Goal: Task Accomplishment & Management: Manage account settings

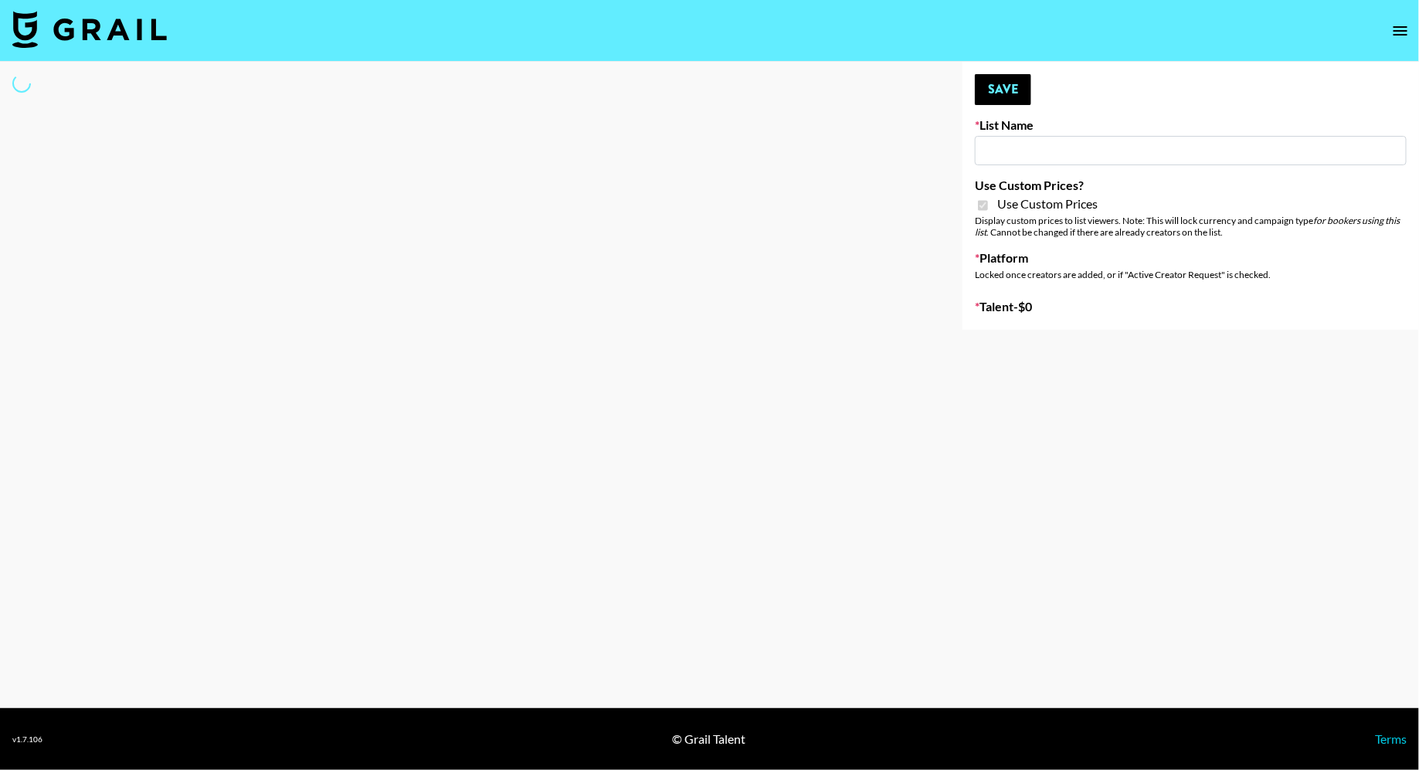
type input "Twodots (12th Oct)"
checkbox input "true"
select select "Brand"
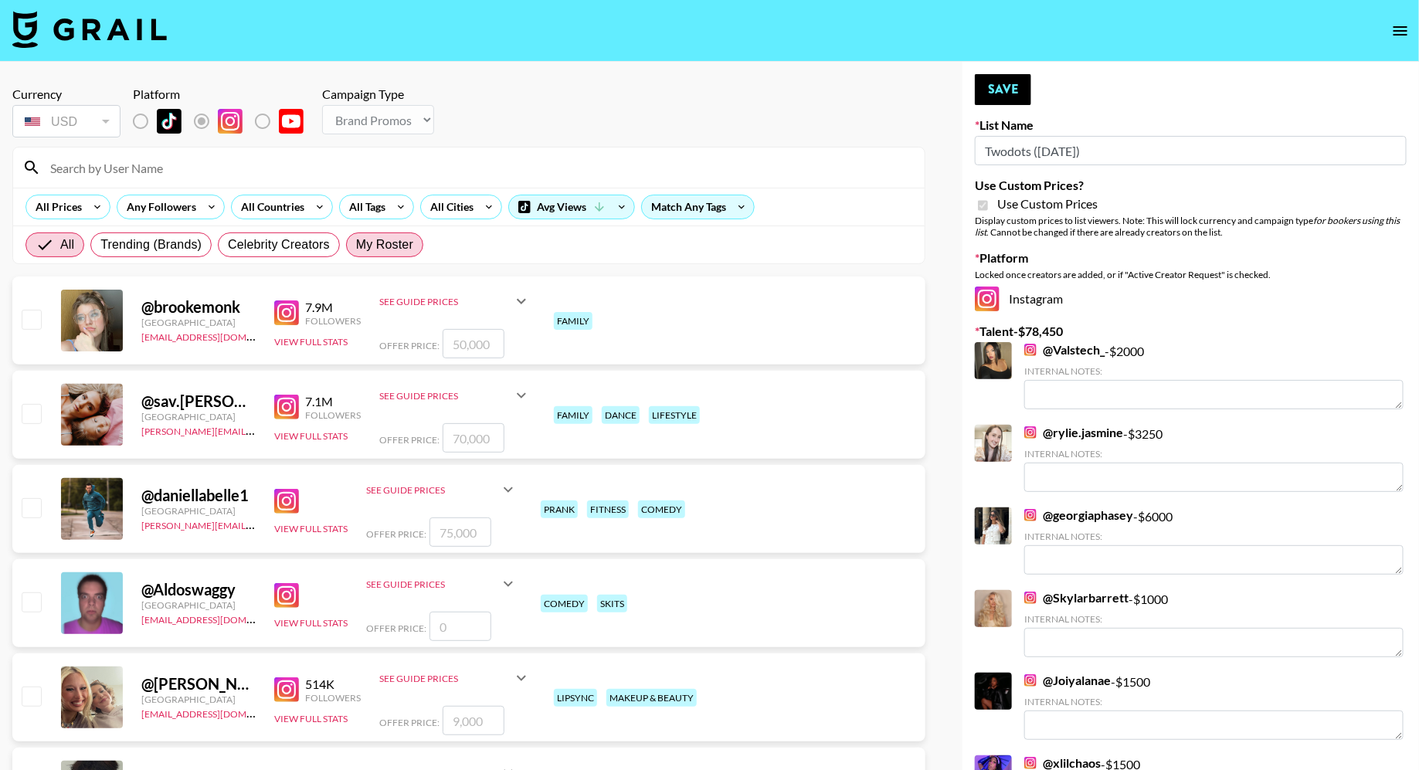
click at [366, 240] on span "My Roster" at bounding box center [384, 245] width 57 height 19
click at [356, 245] on input "My Roster" at bounding box center [356, 245] width 0 height 0
radio input "true"
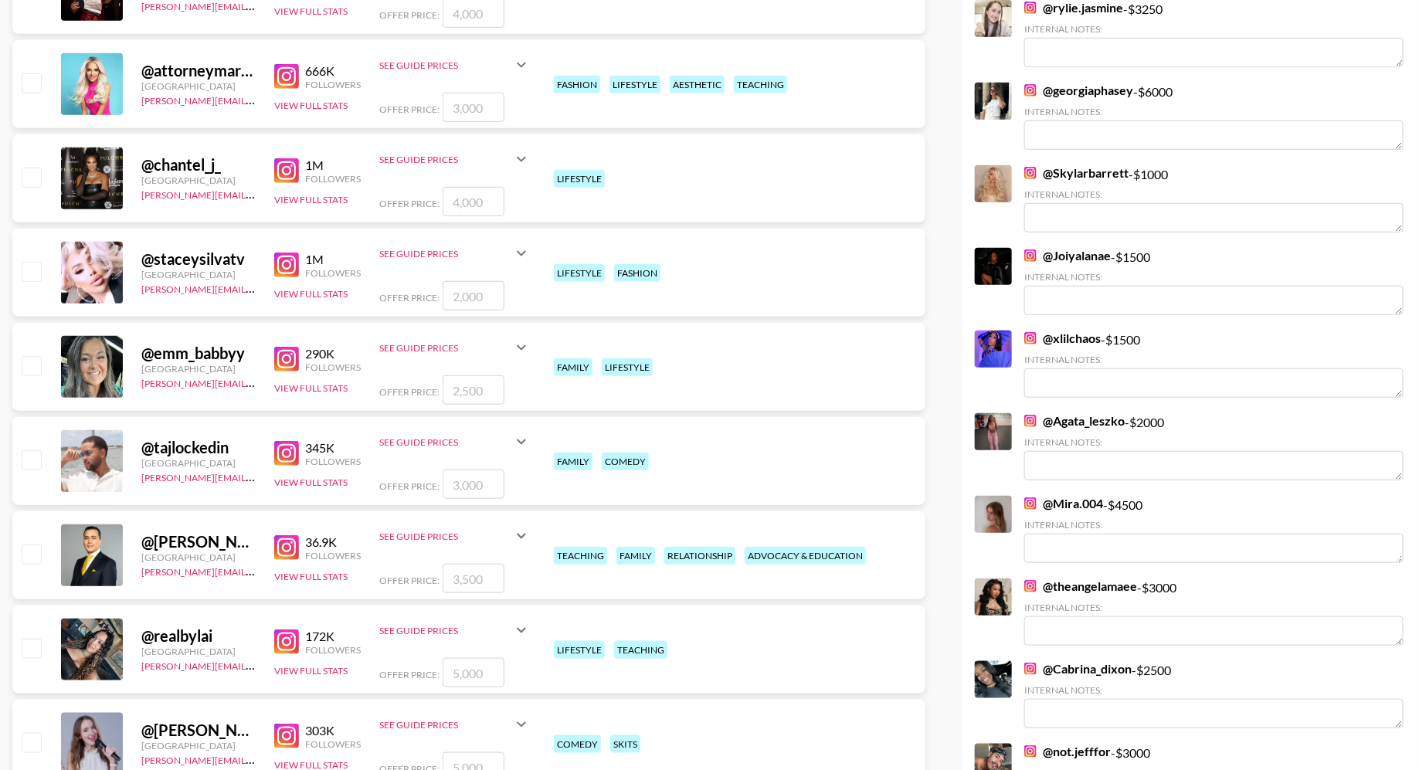
scroll to position [431, 0]
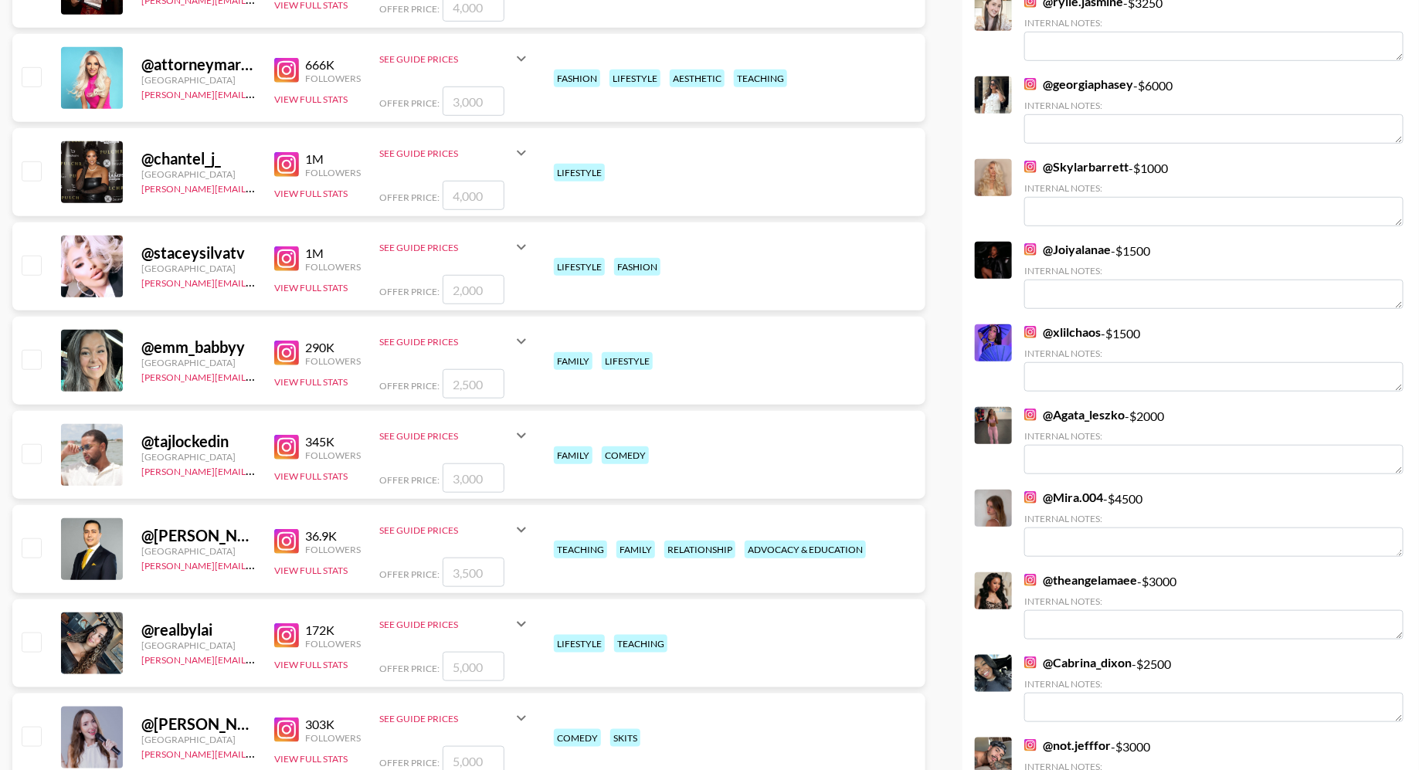
click at [34, 451] on input "checkbox" at bounding box center [31, 453] width 19 height 19
checkbox input "true"
type input "3000"
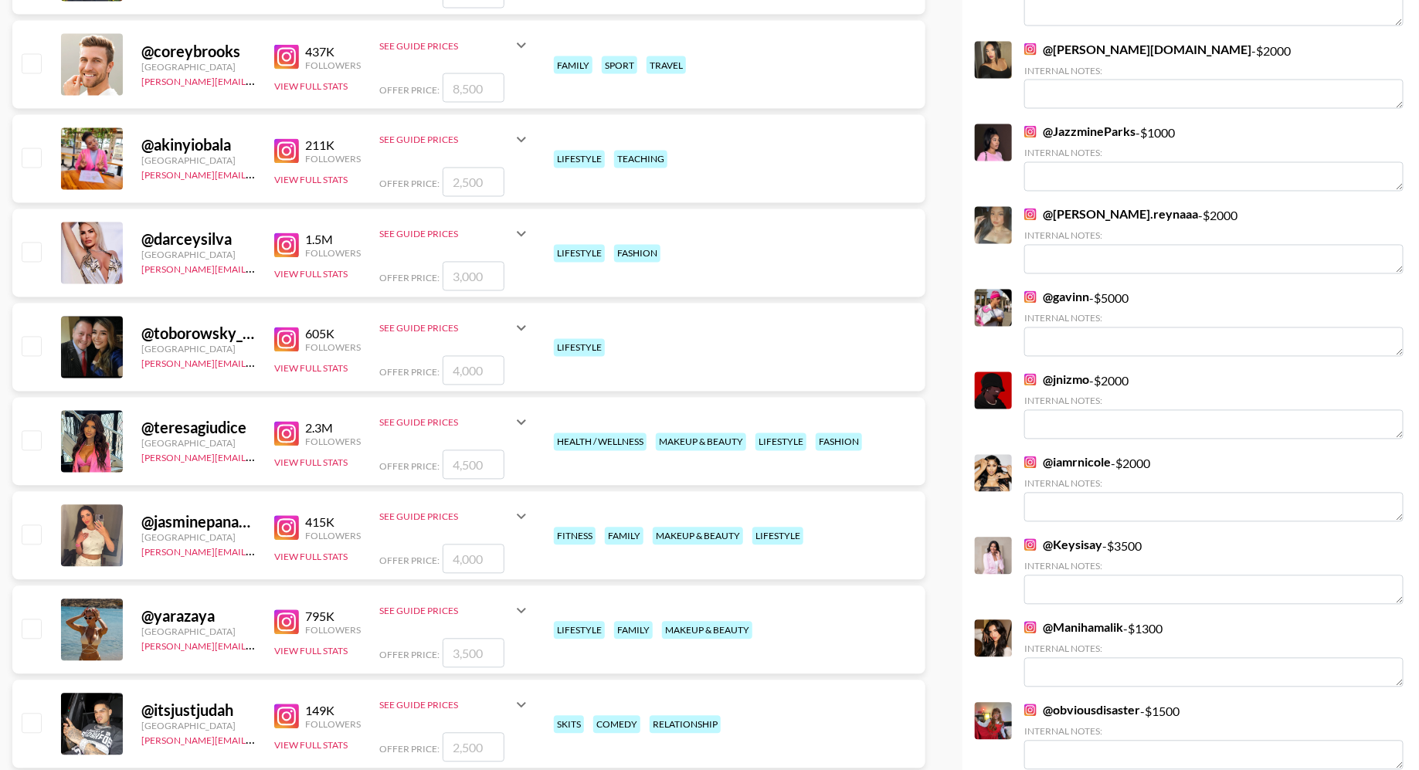
scroll to position [1329, 0]
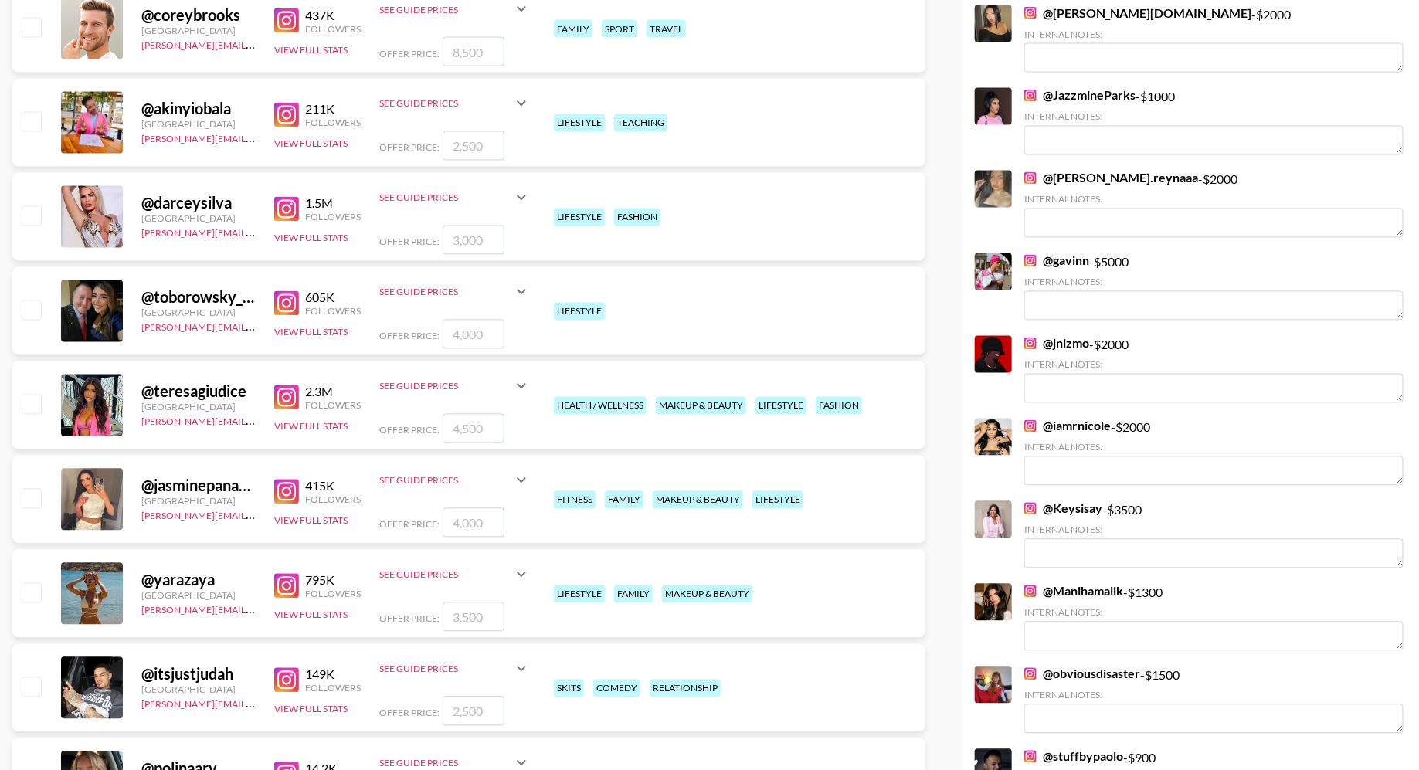
click at [33, 507] on input "checkbox" at bounding box center [31, 498] width 19 height 19
checkbox input "true"
type input "4000"
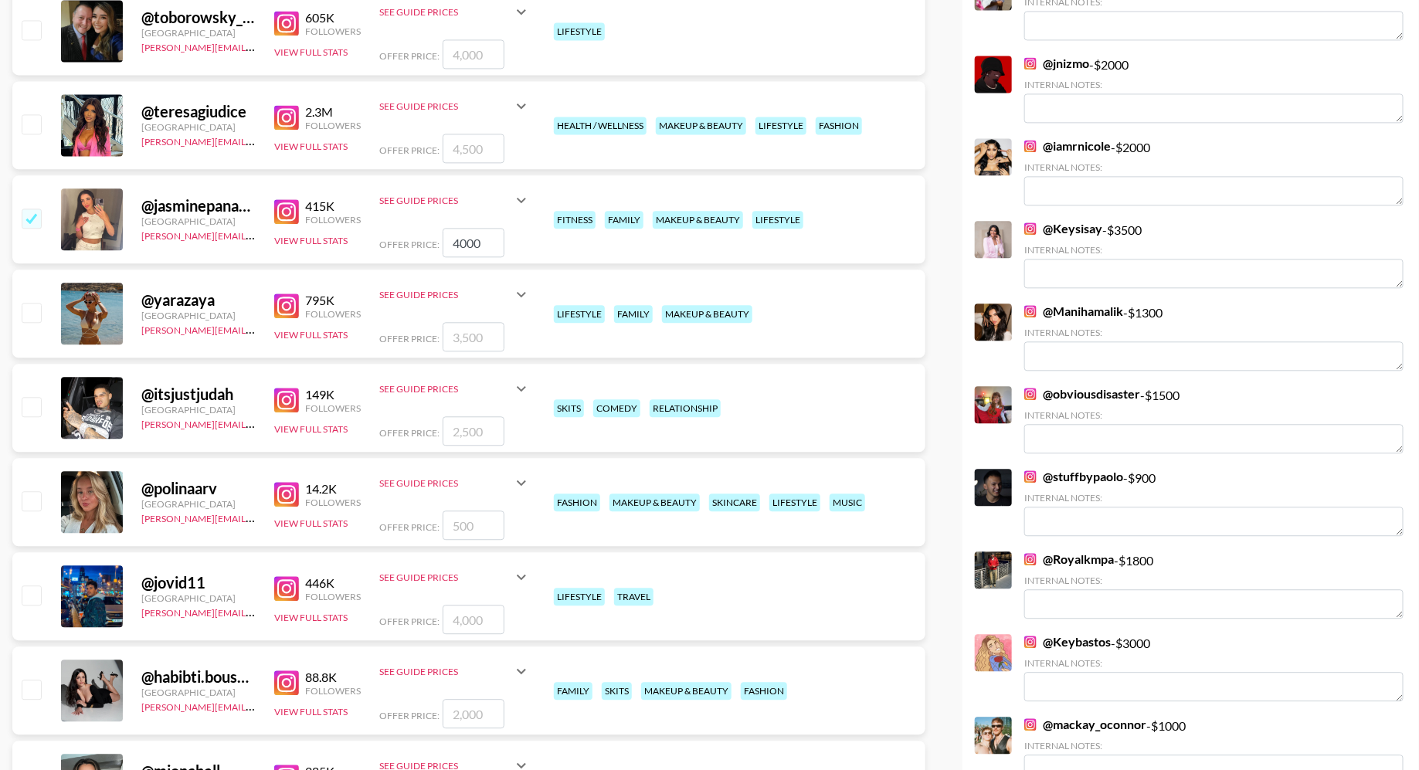
scroll to position [1670, 0]
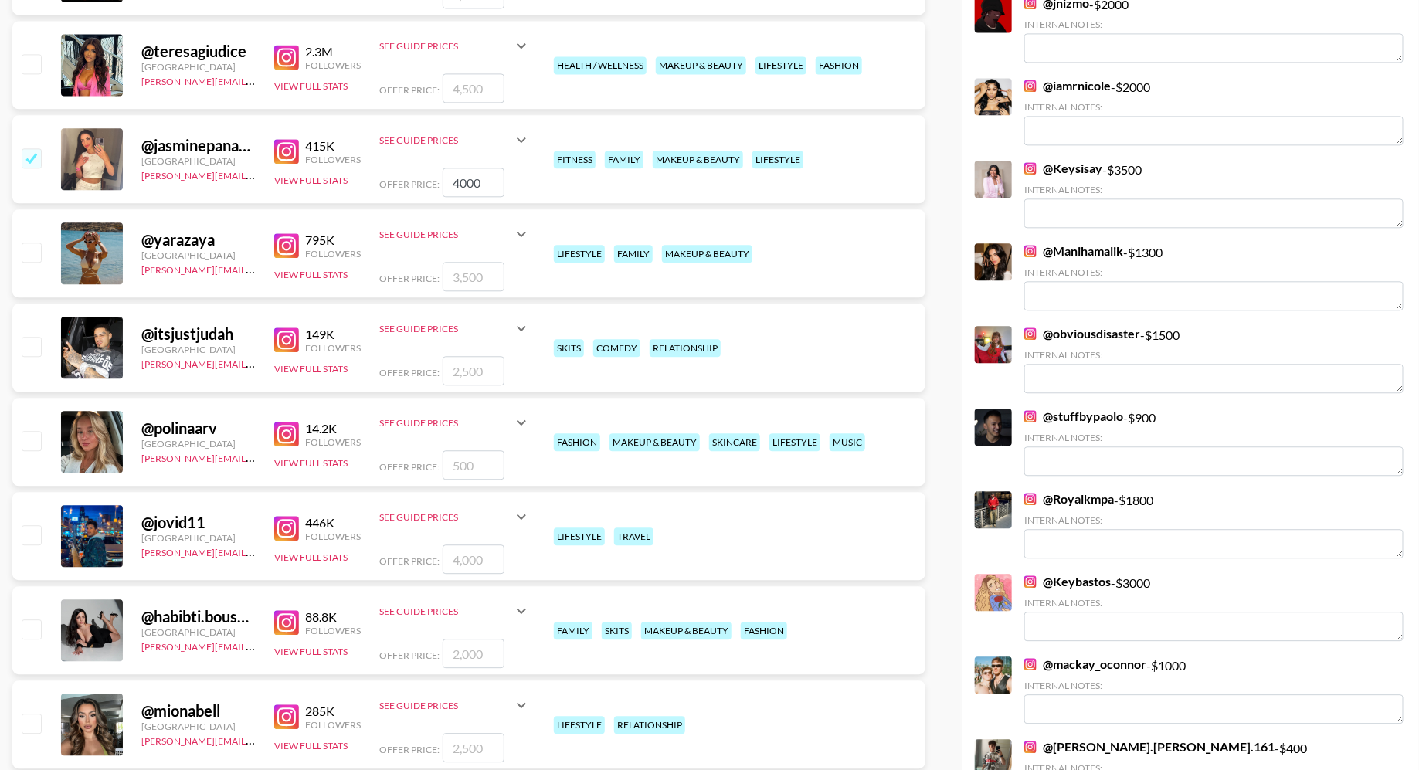
click at [34, 344] on input "checkbox" at bounding box center [31, 346] width 19 height 19
checkbox input "true"
type input "2500"
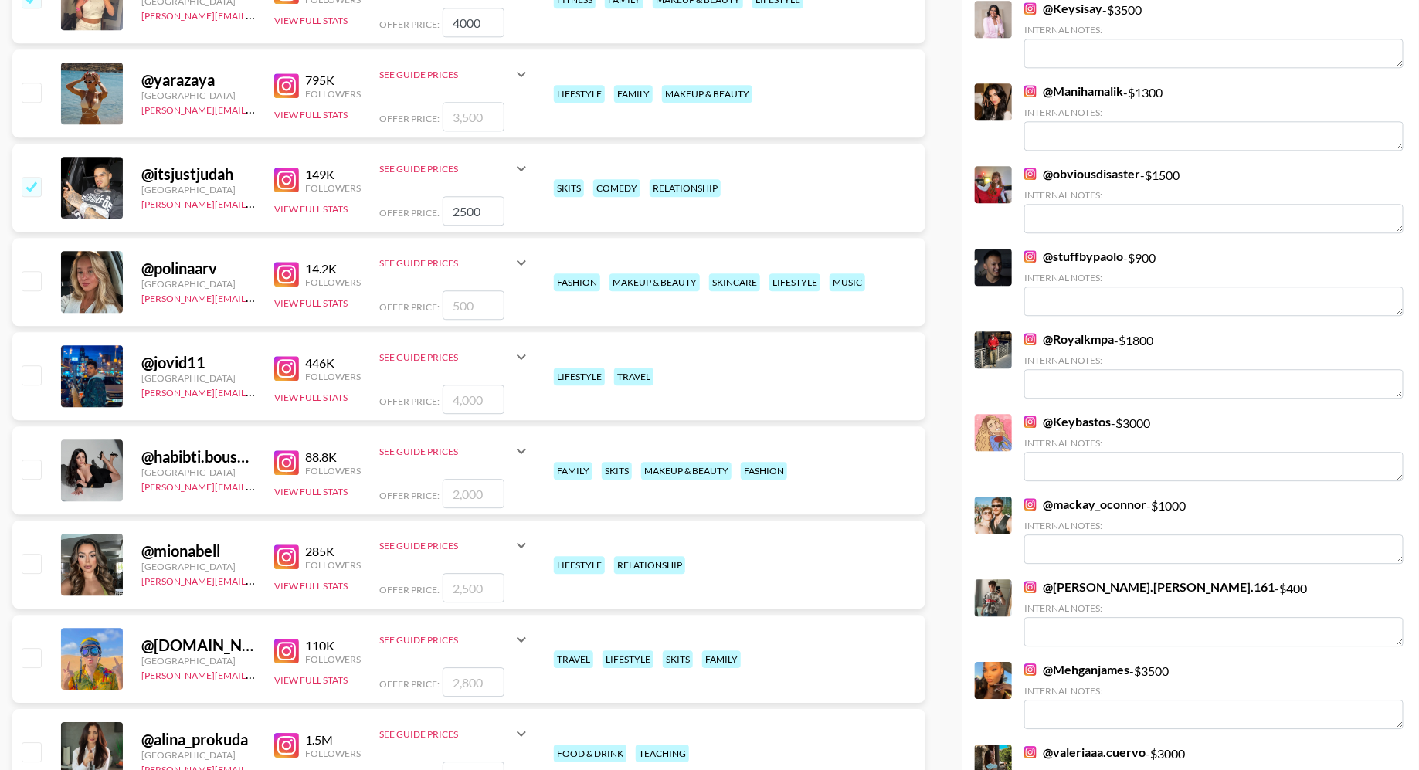
click at [33, 466] on input "checkbox" at bounding box center [31, 469] width 19 height 19
checkbox input "true"
type input "2000"
click at [36, 564] on input "checkbox" at bounding box center [31, 563] width 19 height 19
checkbox input "true"
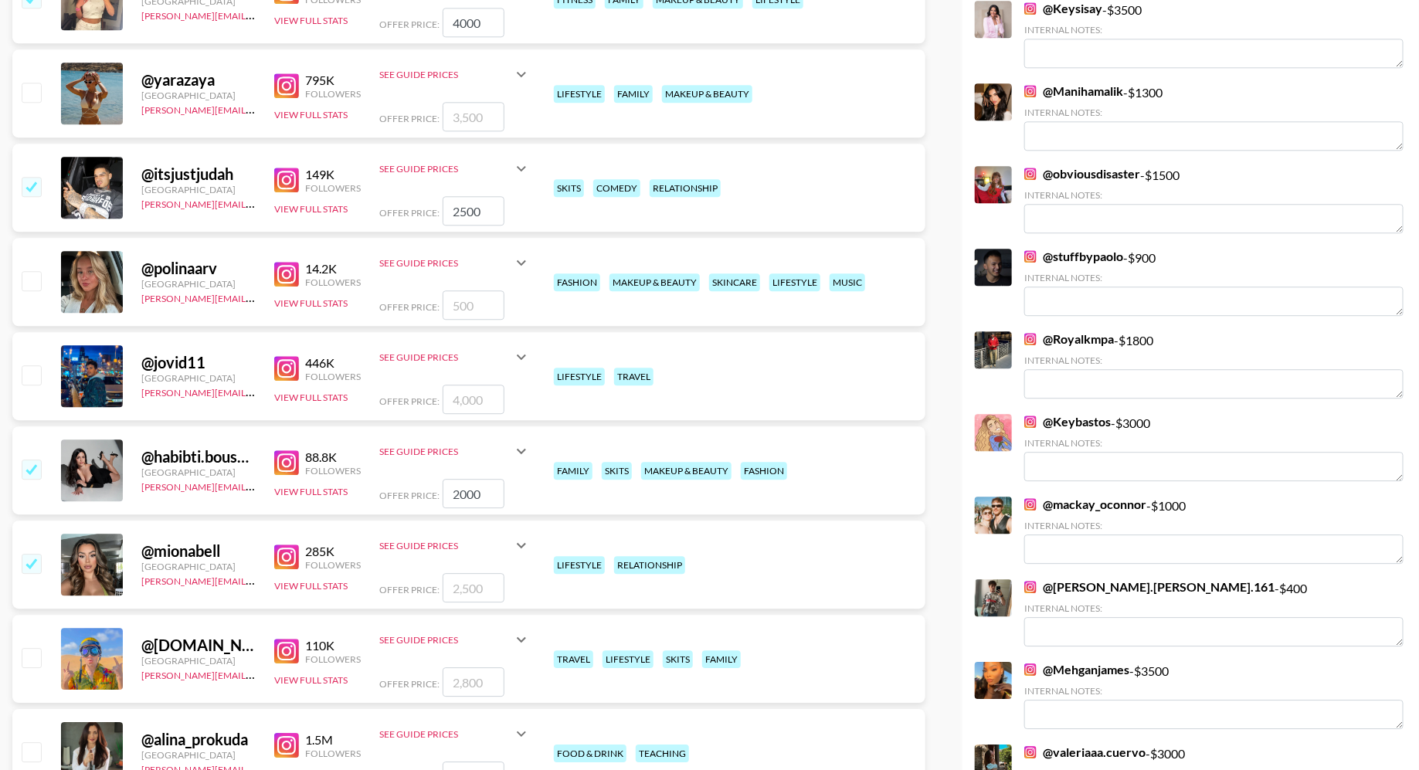
type input "2500"
click at [28, 657] on input "checkbox" at bounding box center [31, 657] width 19 height 19
checkbox input "true"
type input "2800"
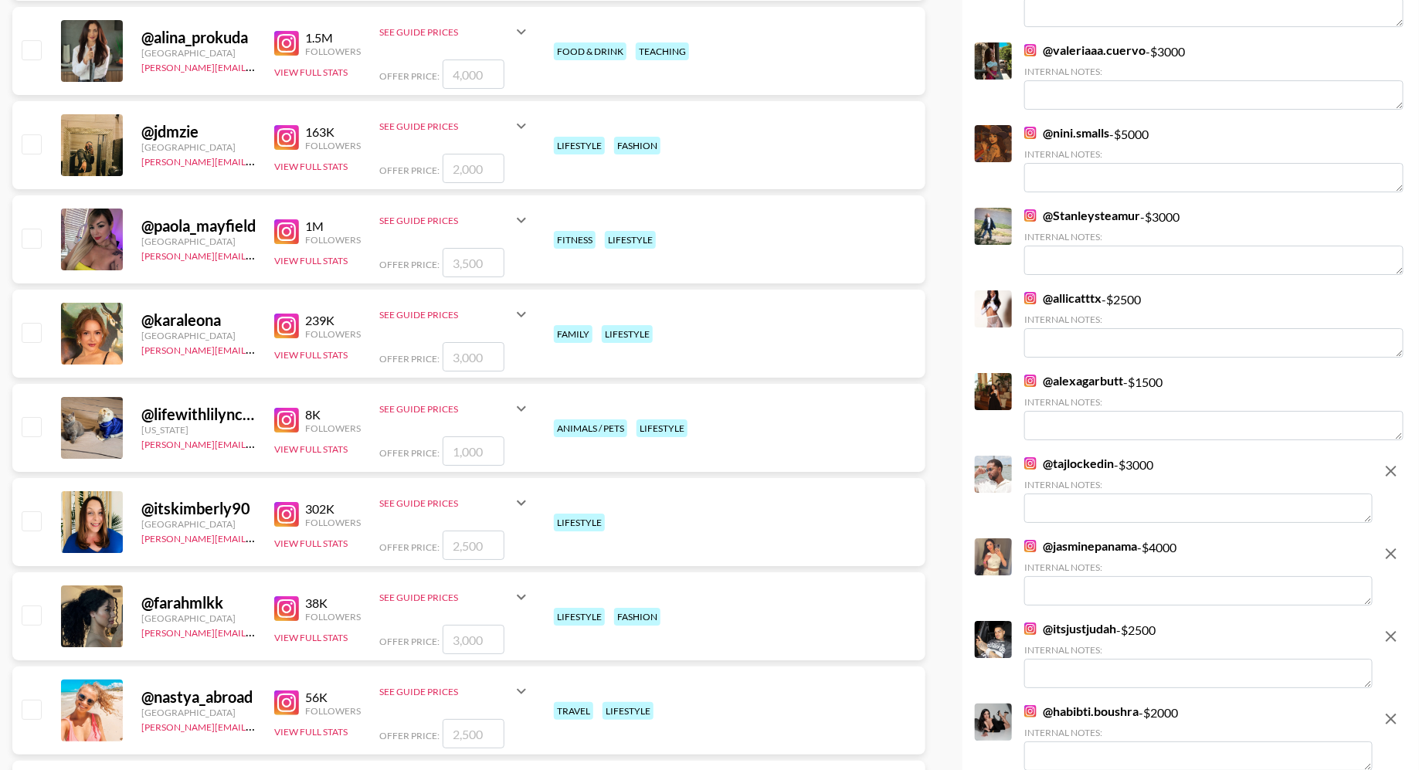
scroll to position [2790, 0]
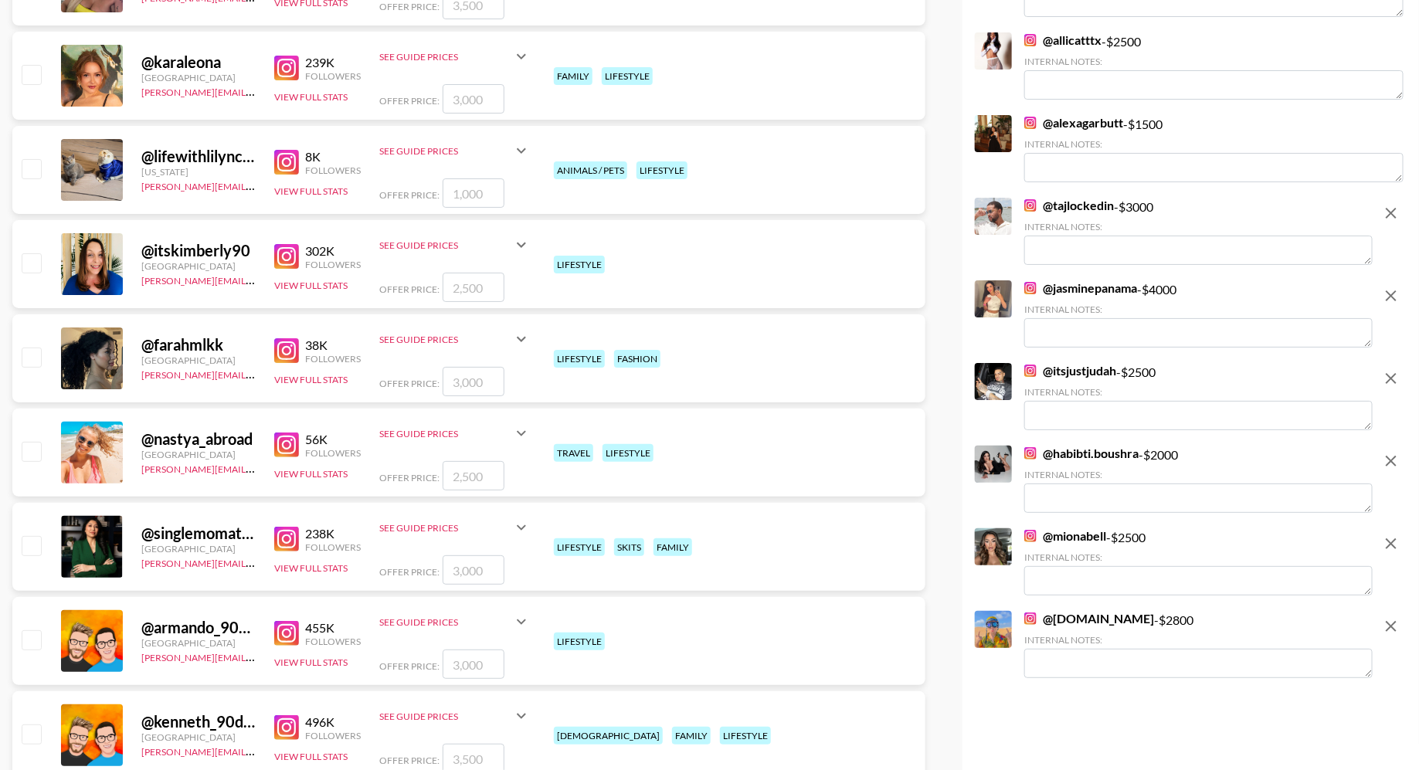
click at [31, 454] on input "checkbox" at bounding box center [31, 451] width 19 height 19
checkbox input "true"
type input "2500"
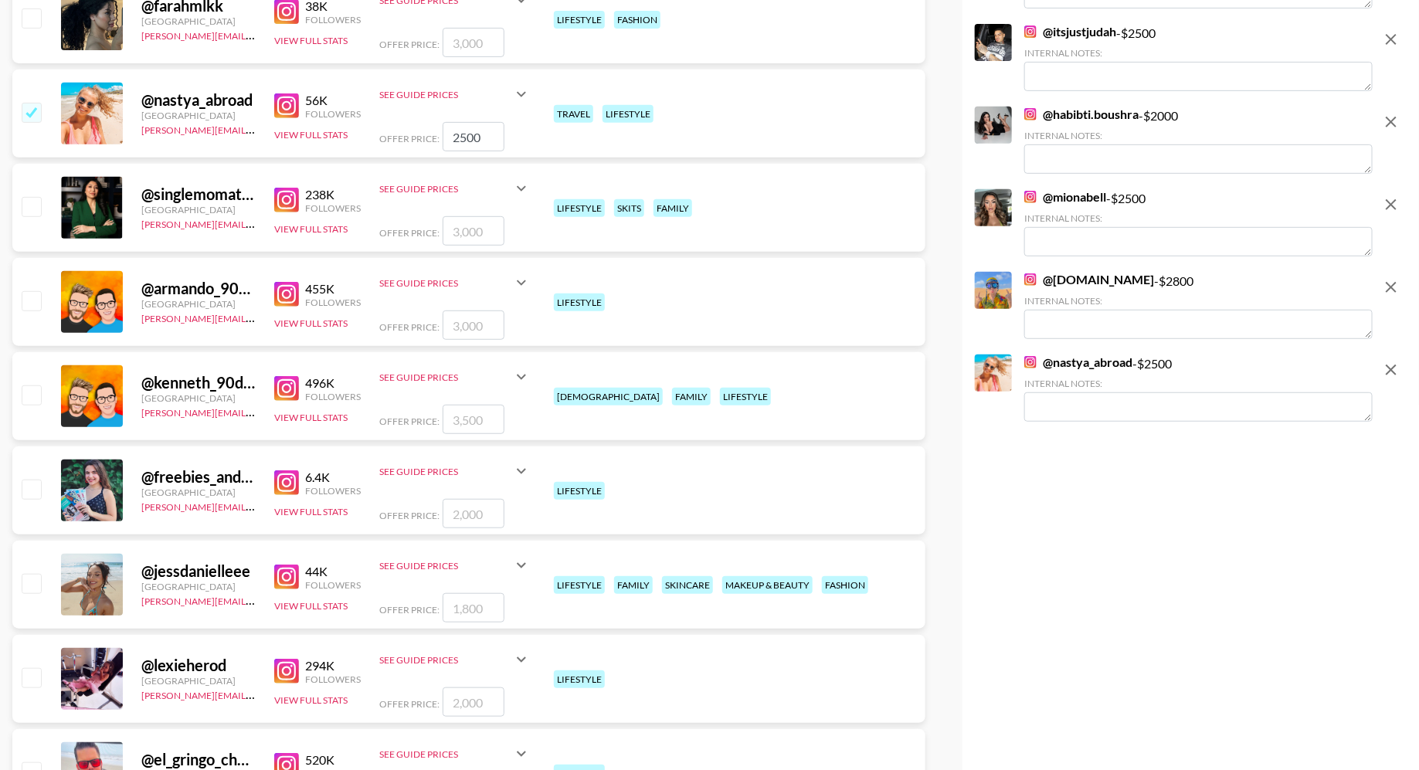
scroll to position [3350, 0]
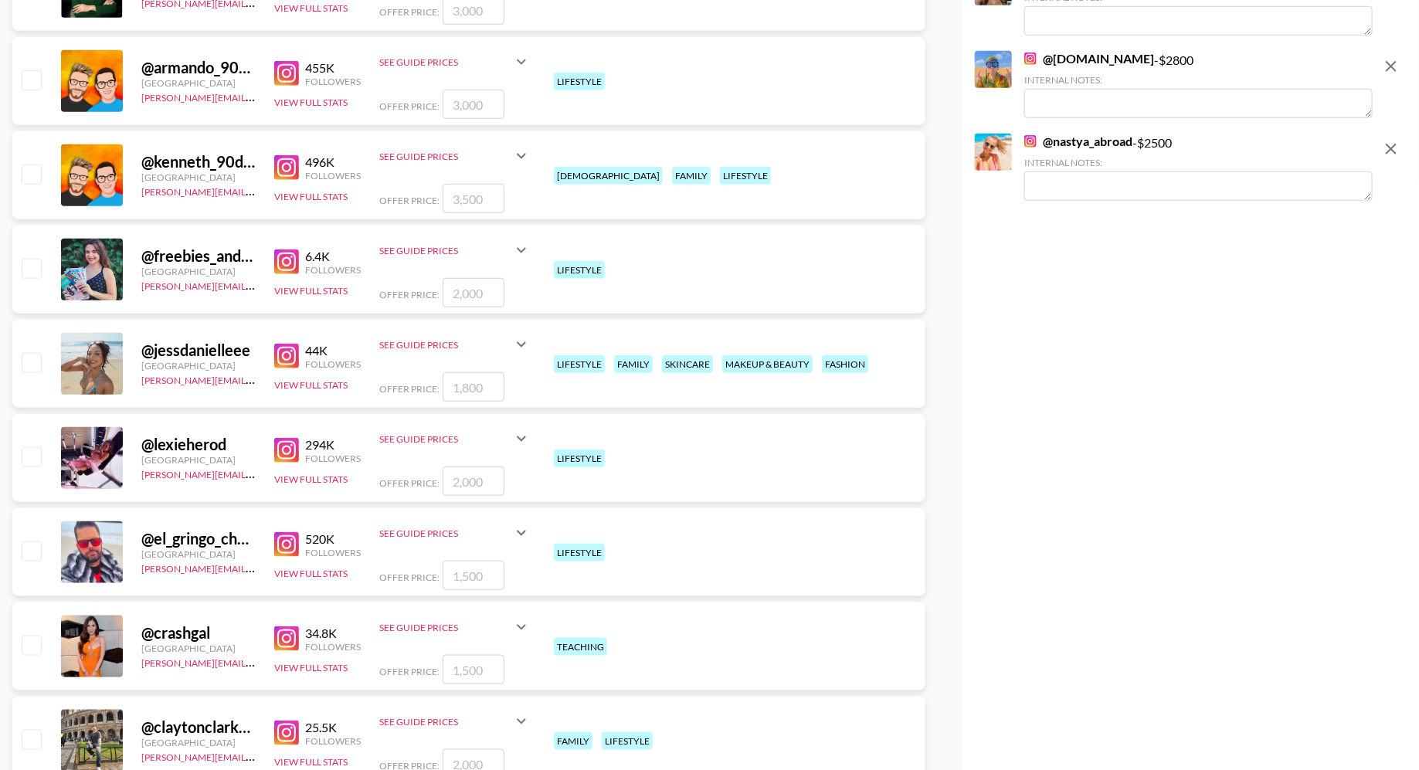
click at [28, 351] on div at bounding box center [31, 364] width 24 height 26
click at [36, 372] on div at bounding box center [31, 364] width 24 height 26
click at [30, 361] on input "checkbox" at bounding box center [31, 362] width 19 height 19
checkbox input "true"
type input "1800"
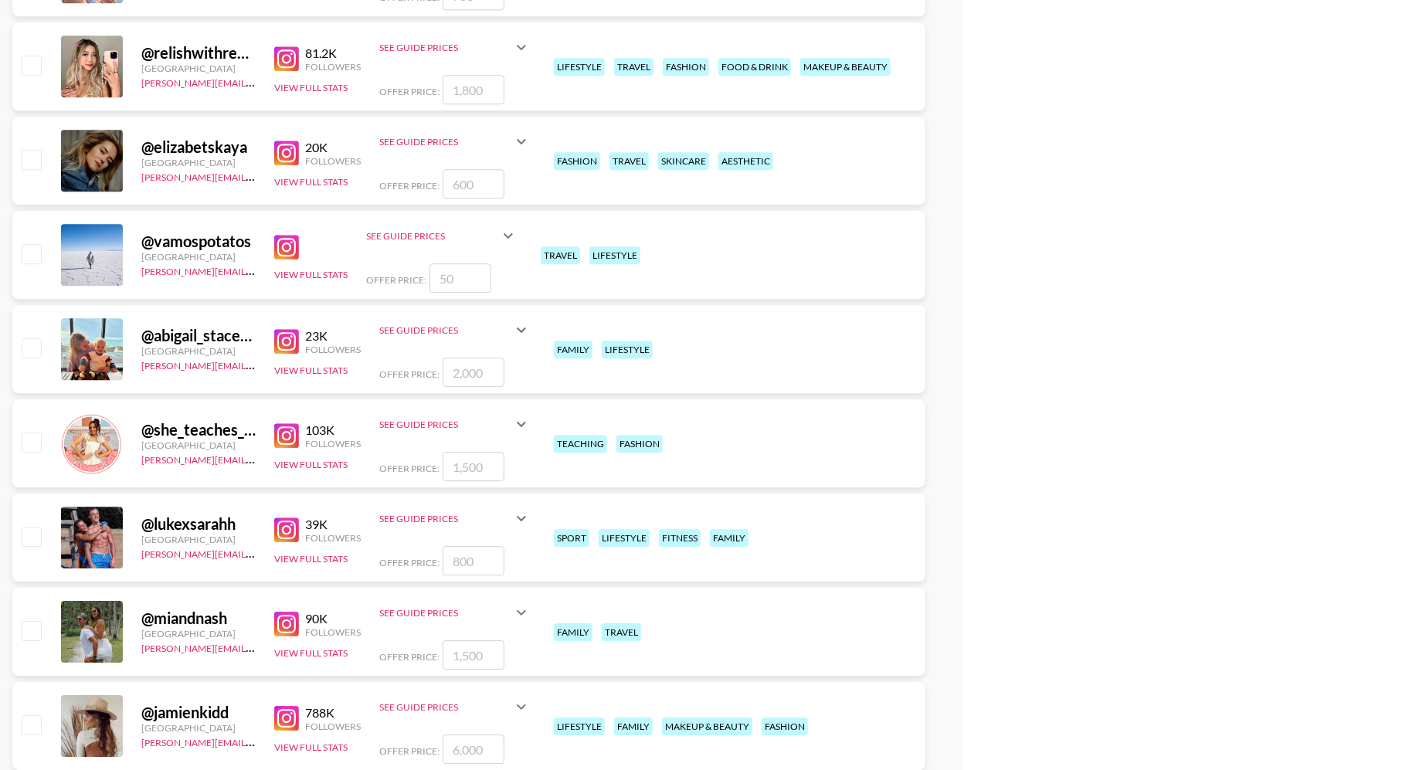
scroll to position [4892, 0]
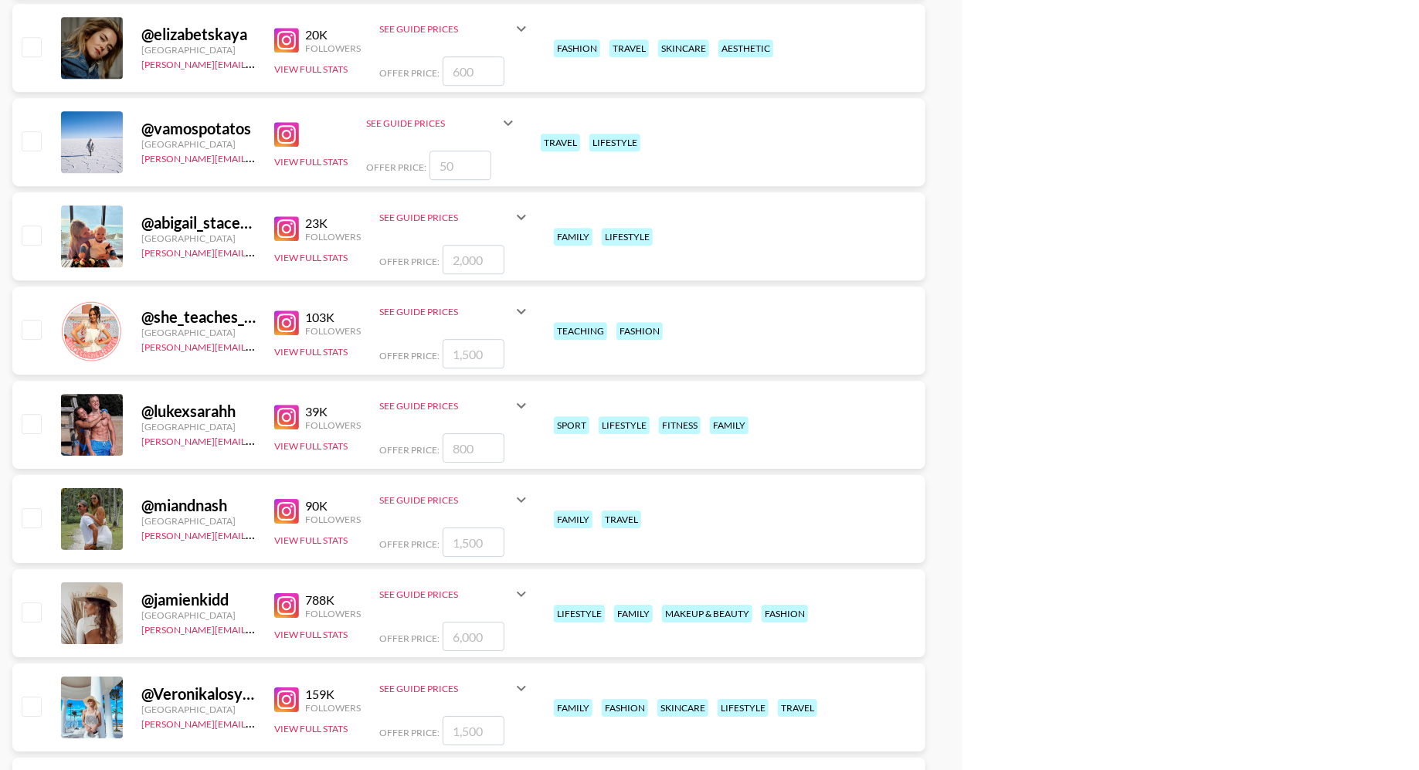
click at [35, 508] on input "checkbox" at bounding box center [31, 517] width 19 height 19
checkbox input "true"
type input "1500"
click at [30, 705] on input "checkbox" at bounding box center [31, 706] width 19 height 19
checkbox input "true"
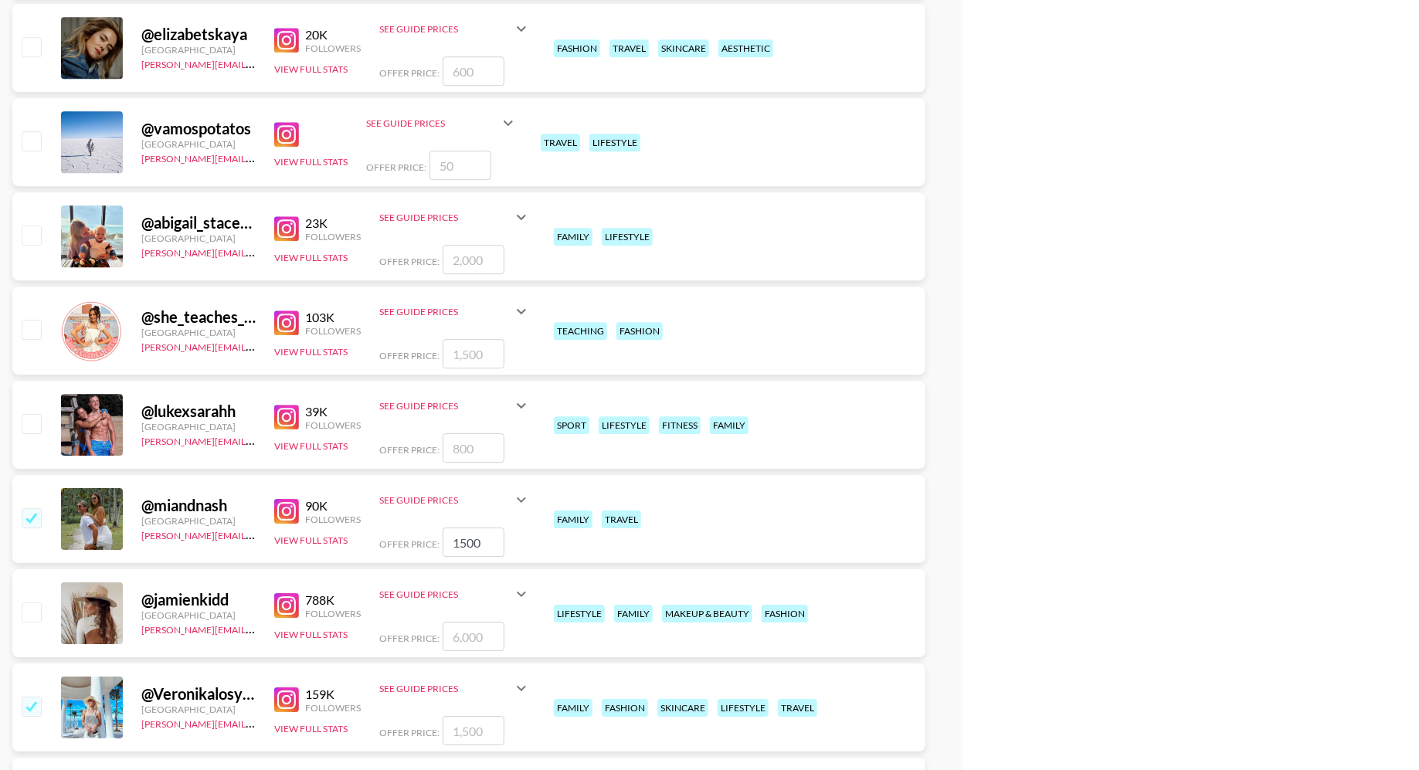
type input "1500"
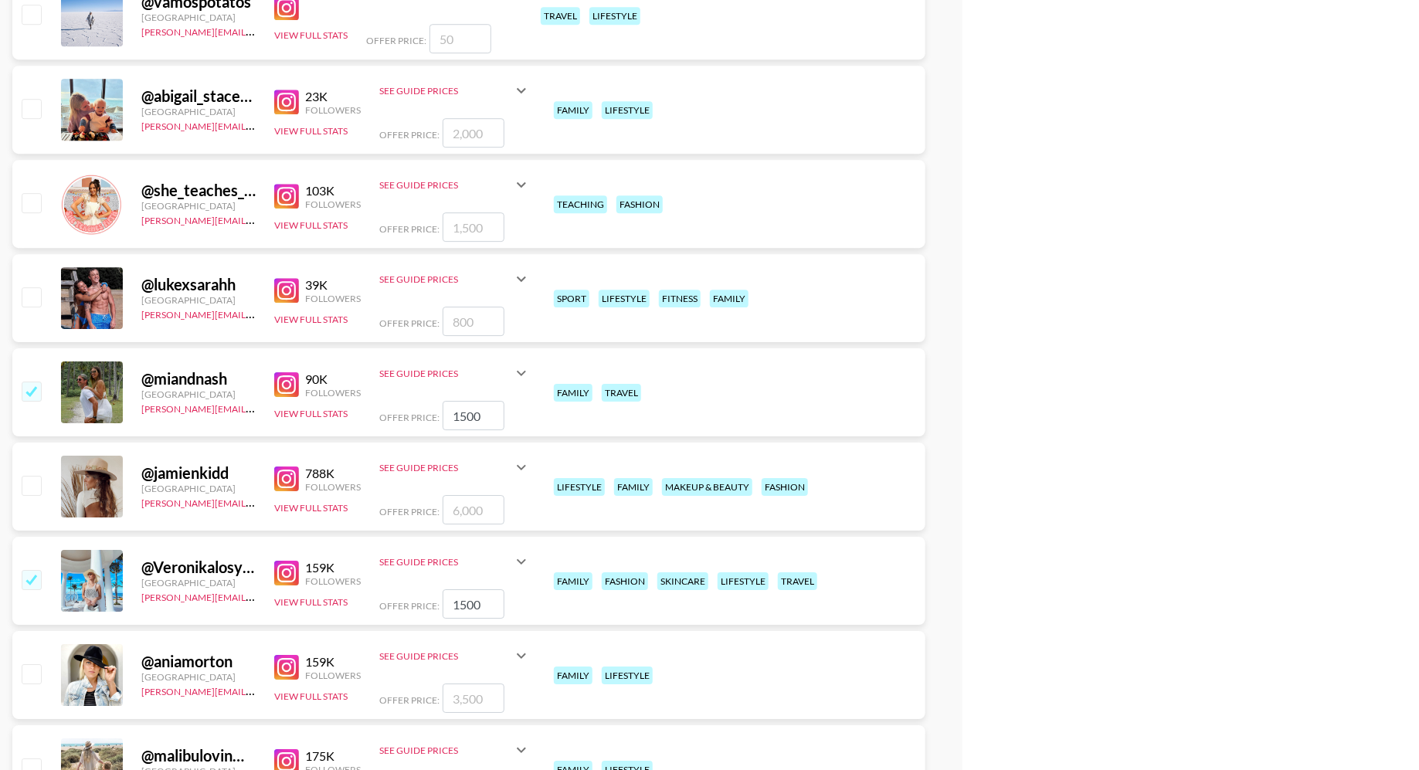
scroll to position [5133, 0]
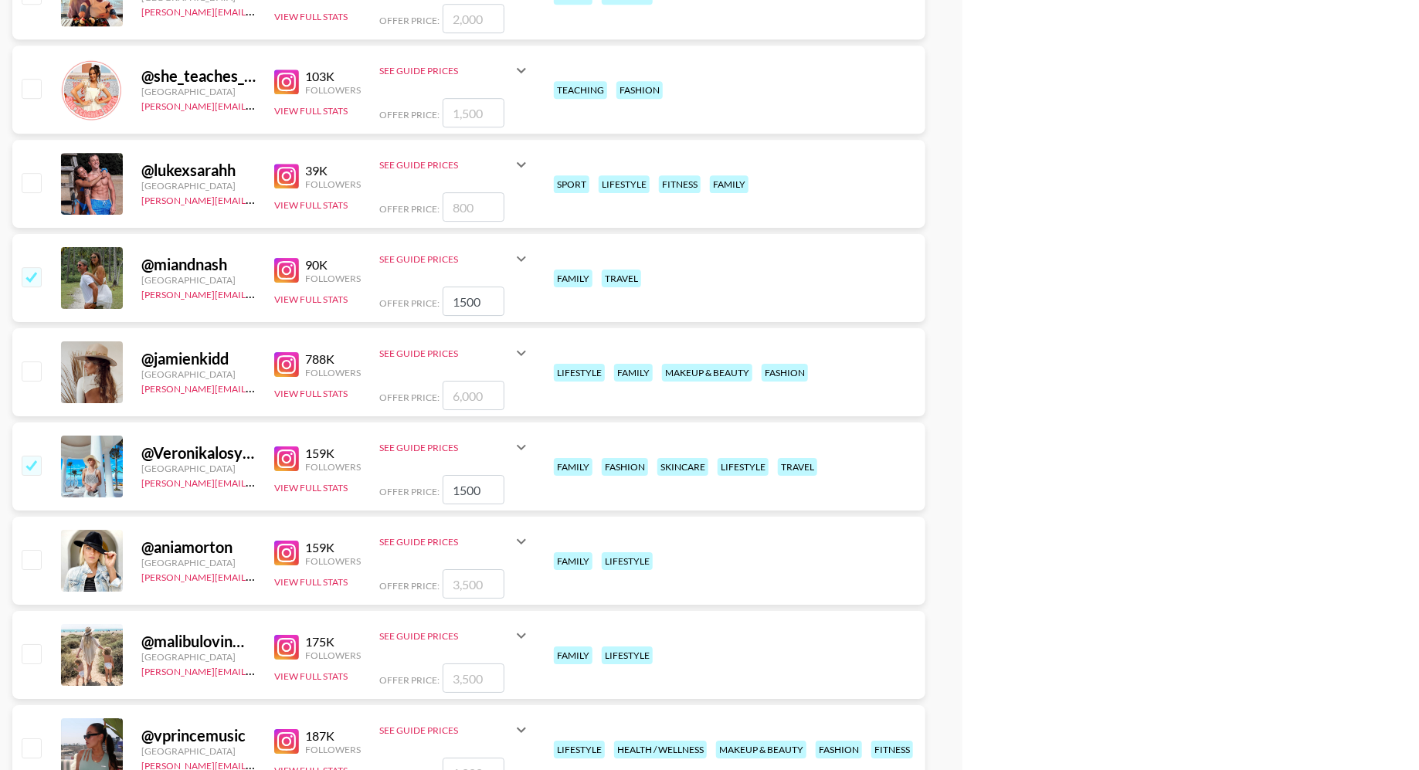
click at [31, 557] on input "checkbox" at bounding box center [31, 559] width 19 height 19
checkbox input "true"
type input "3500"
click at [26, 655] on input "checkbox" at bounding box center [31, 653] width 19 height 19
checkbox input "true"
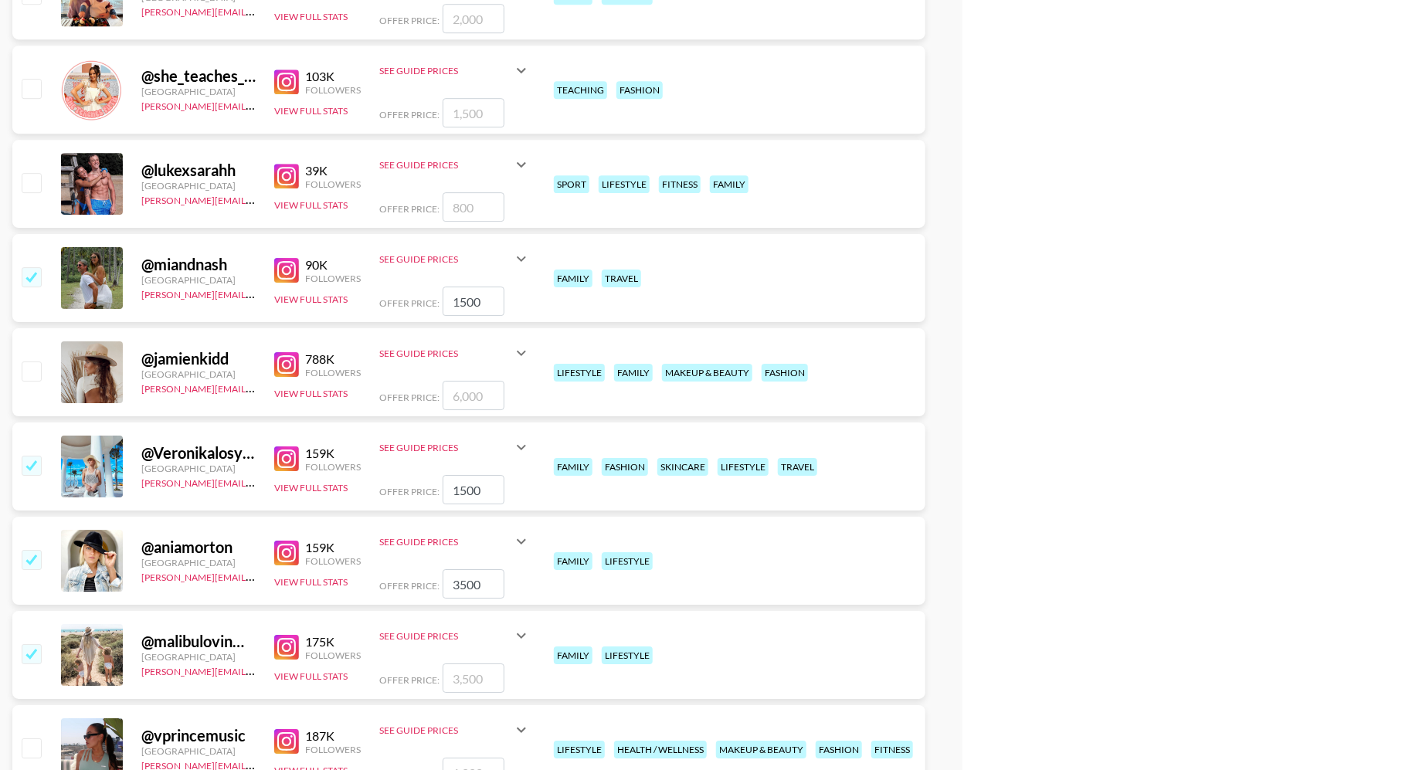
type input "3500"
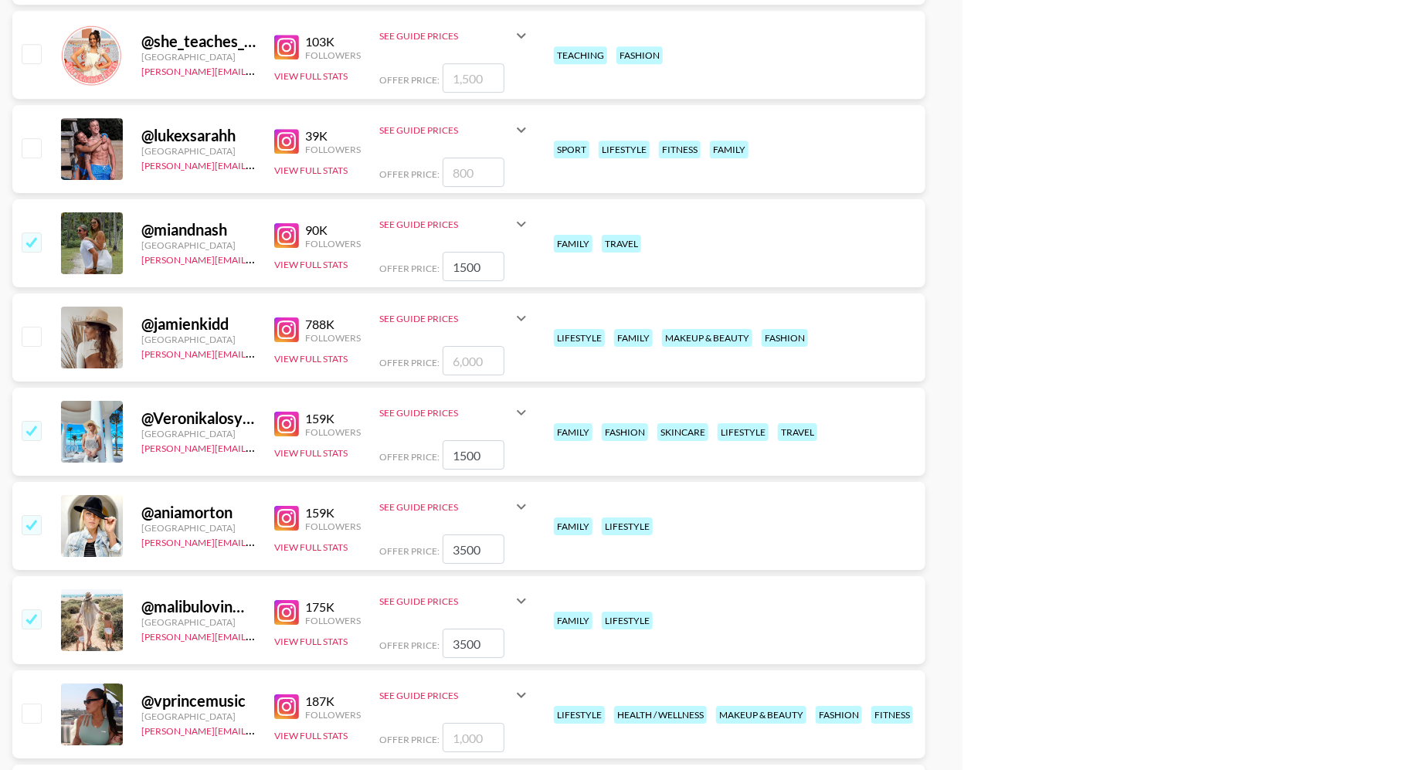
scroll to position [5359, 0]
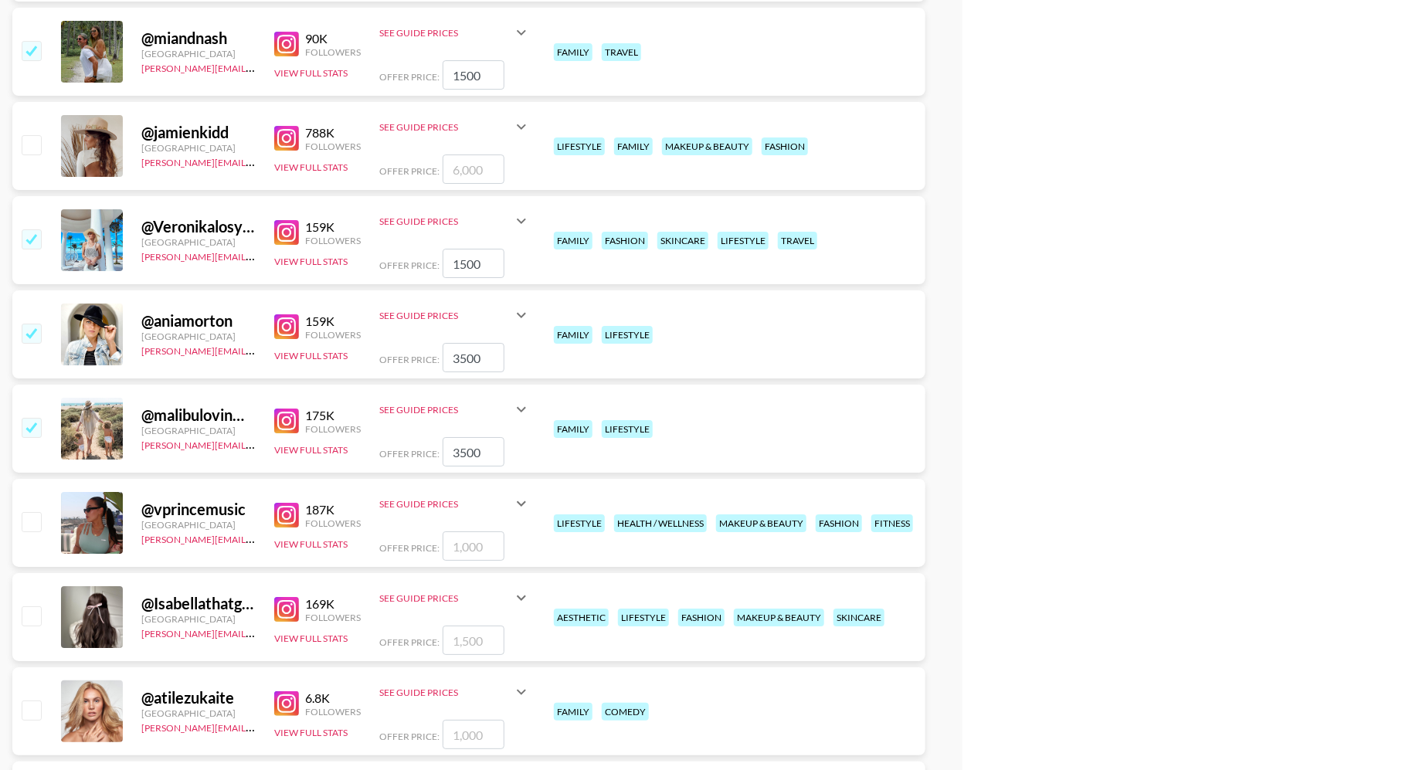
click at [28, 611] on input "checkbox" at bounding box center [31, 616] width 19 height 19
checkbox input "true"
type input "1500"
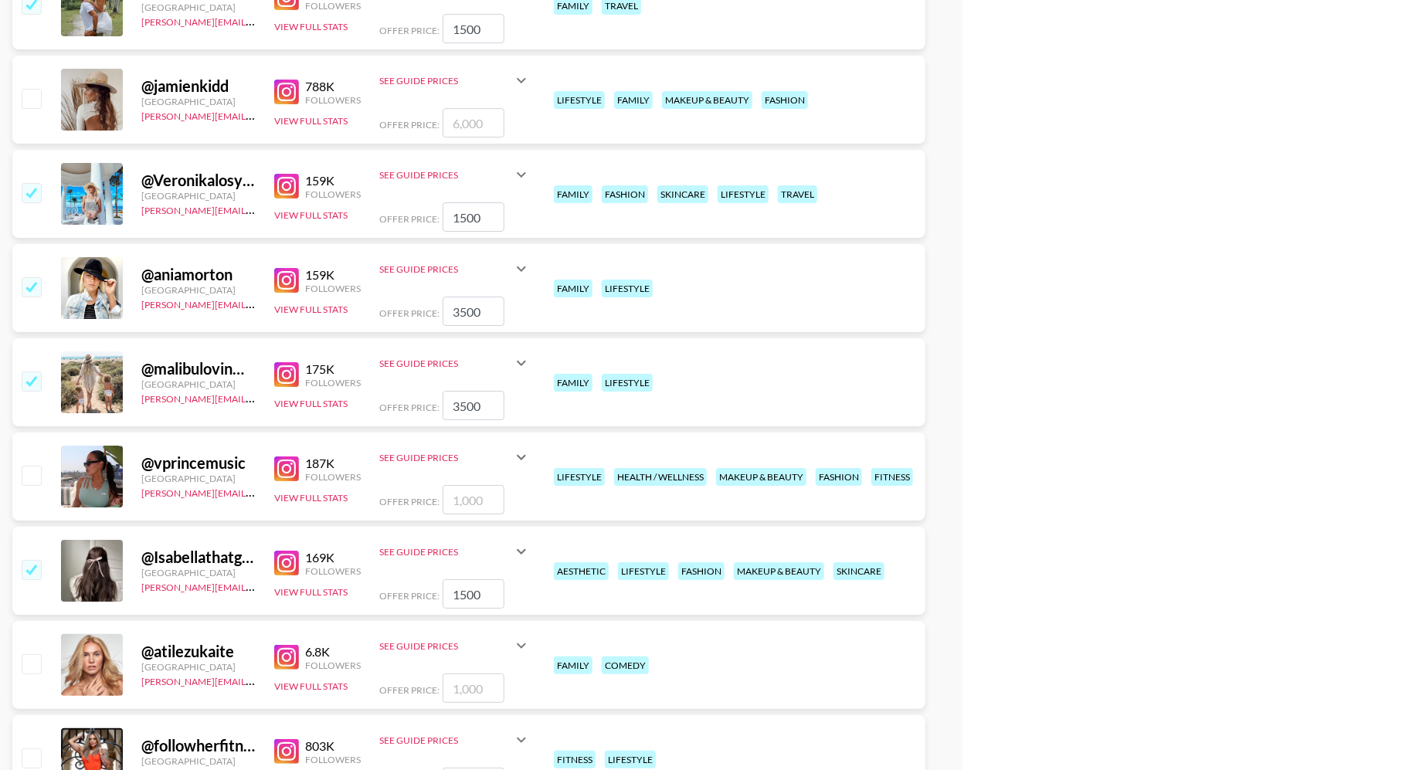
scroll to position [5463, 0]
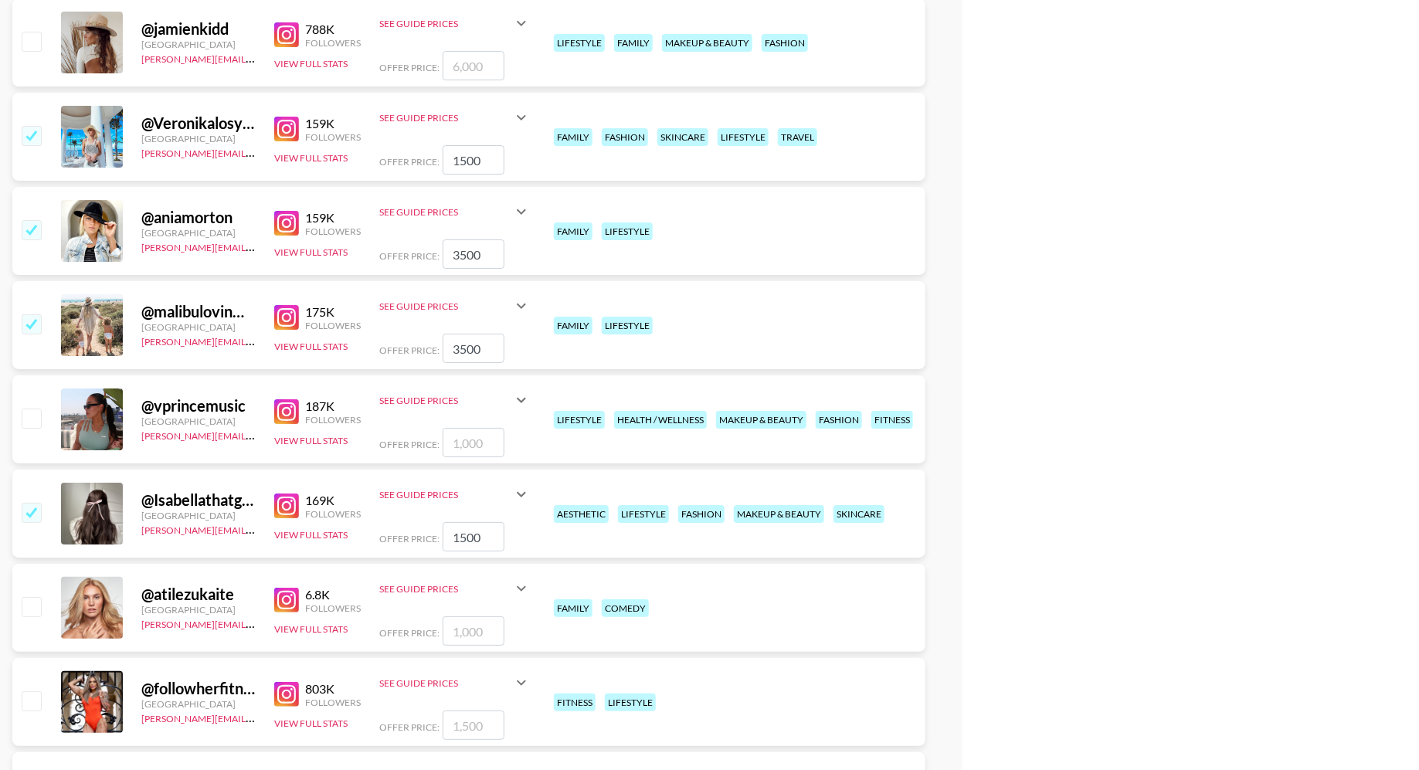
click at [26, 507] on input "checkbox" at bounding box center [31, 512] width 19 height 19
checkbox input "false"
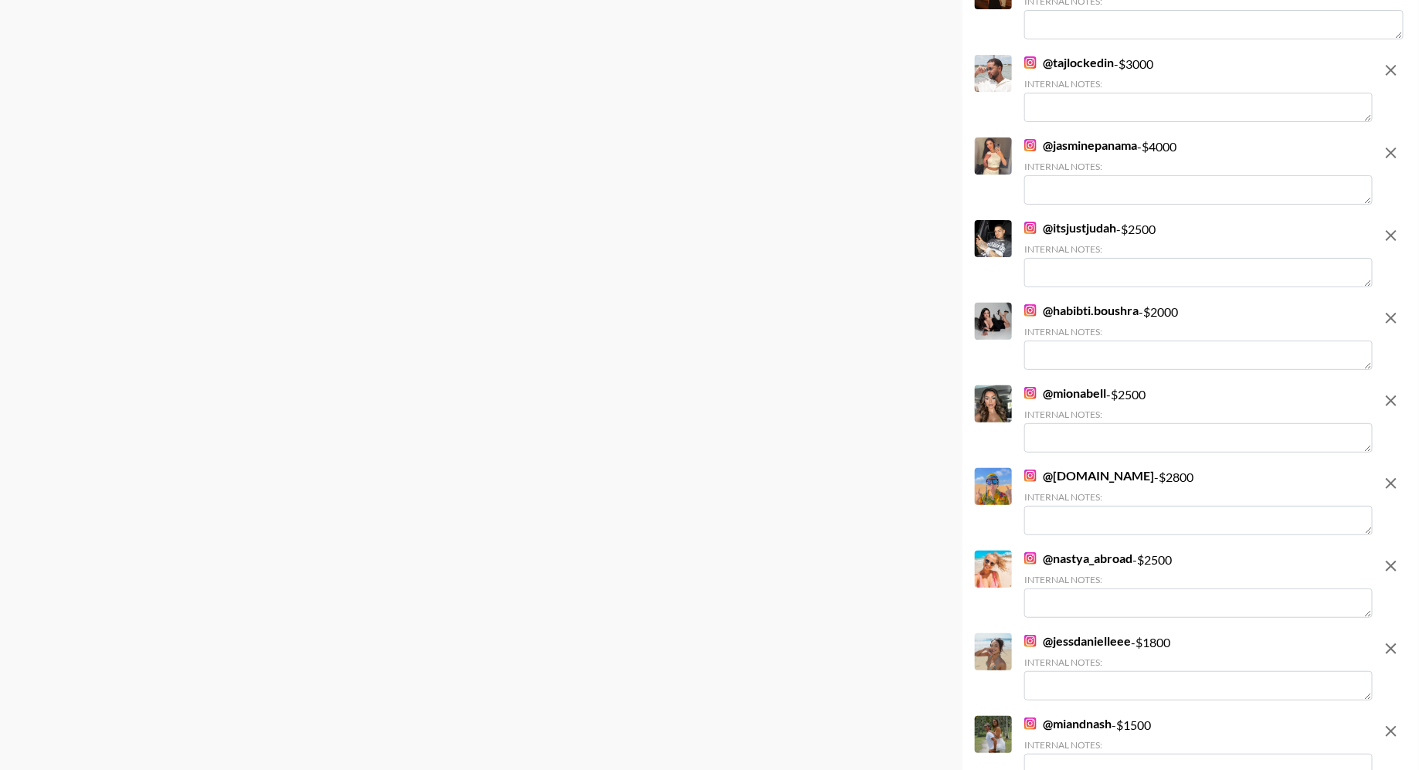
scroll to position [0, 0]
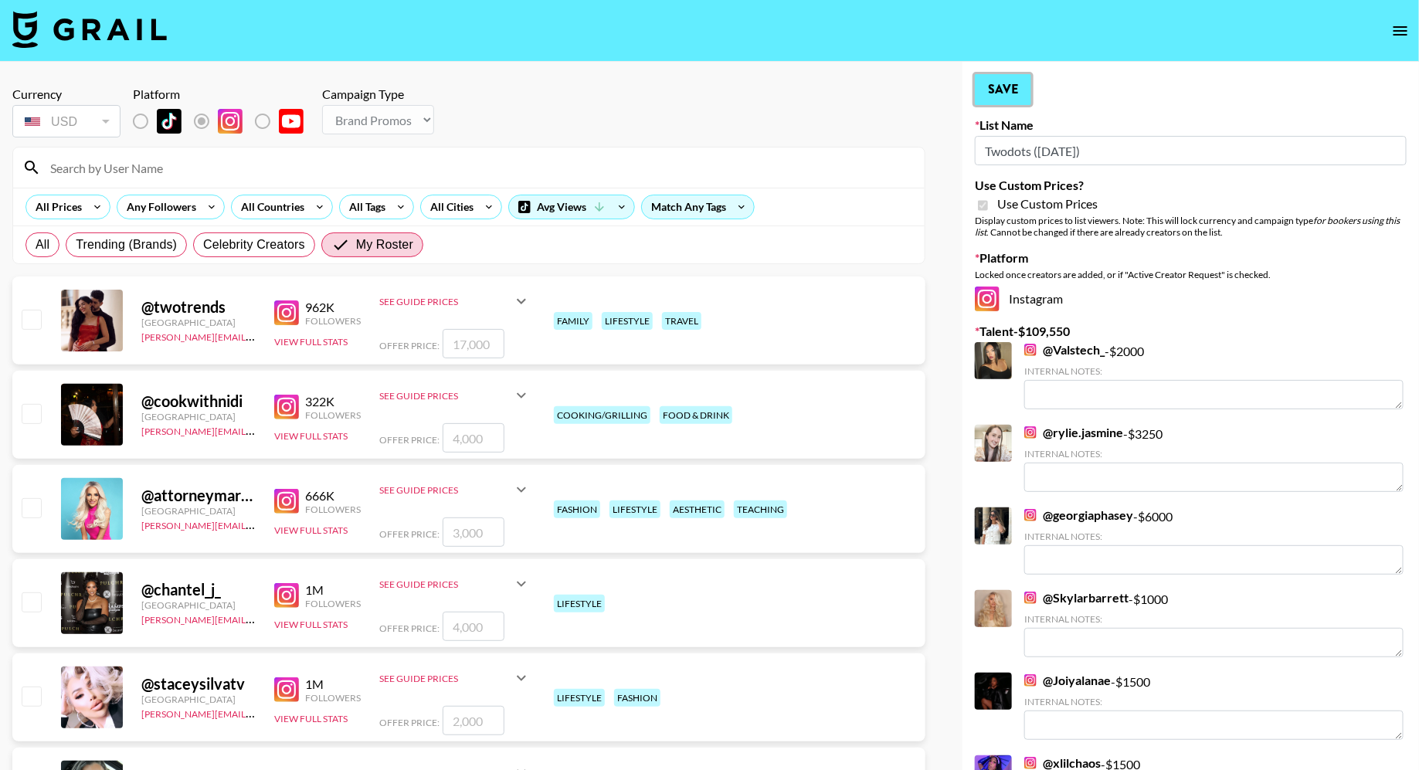
click at [988, 90] on button "Save" at bounding box center [1003, 89] width 56 height 31
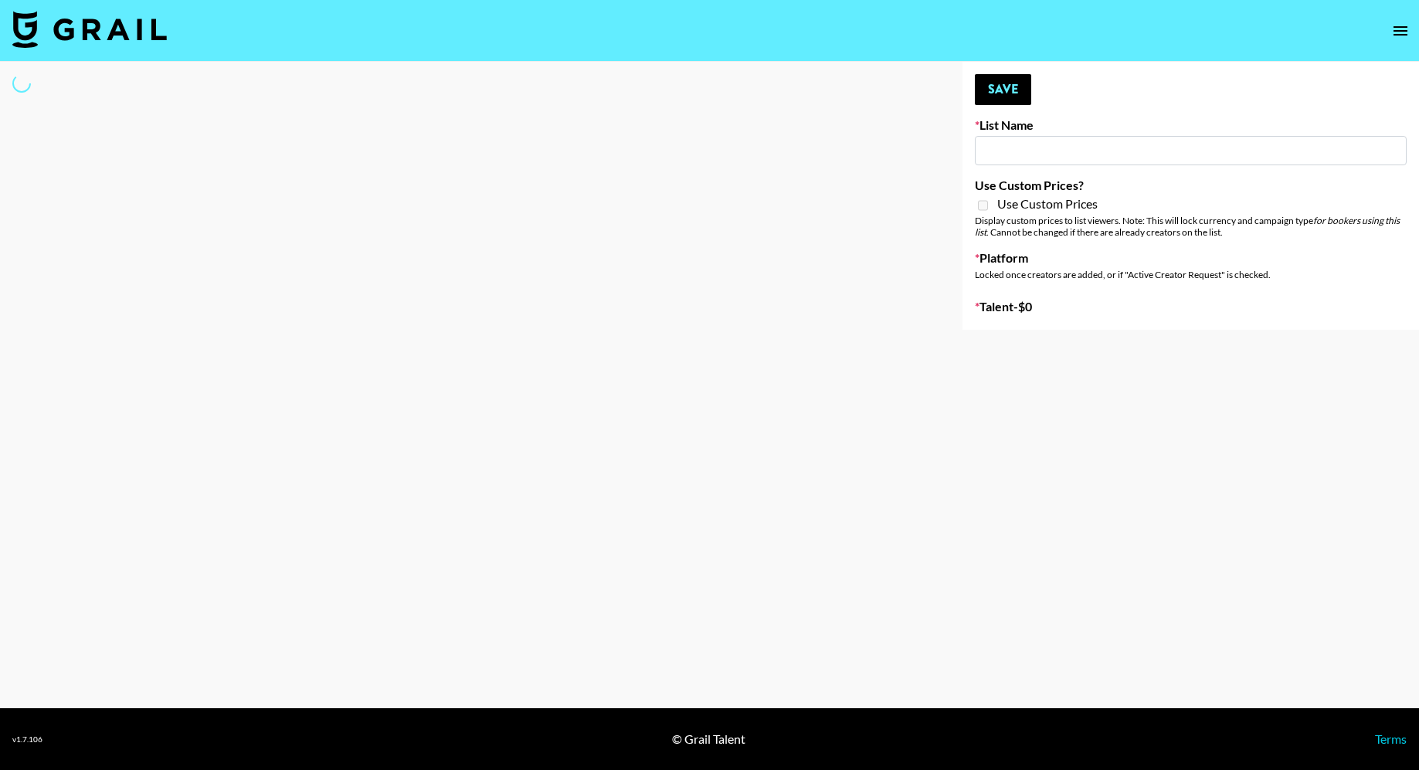
type input "June's Journey ([DATE])"
select select "Song"
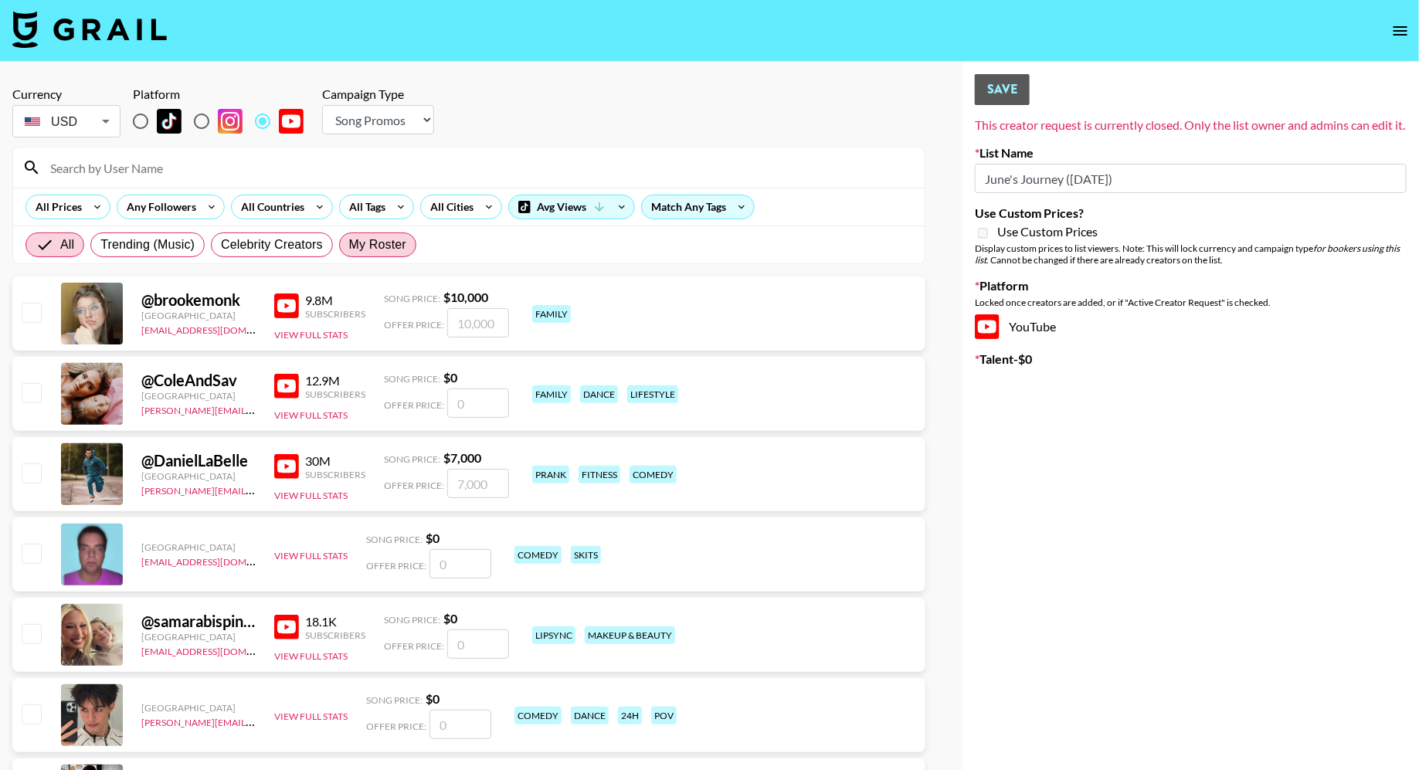
click at [364, 238] on span "My Roster" at bounding box center [377, 245] width 57 height 19
click at [349, 245] on input "My Roster" at bounding box center [349, 245] width 0 height 0
radio input "true"
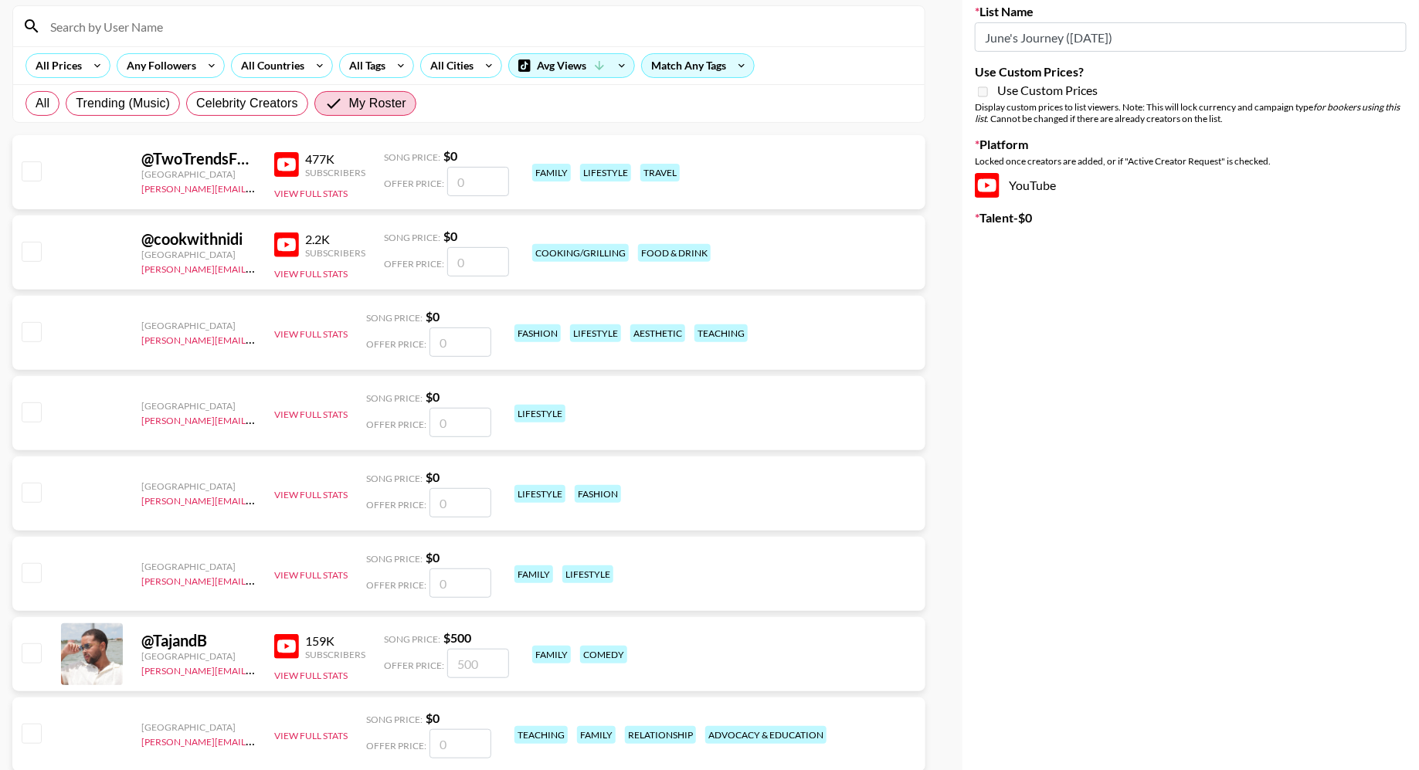
scroll to position [280, 0]
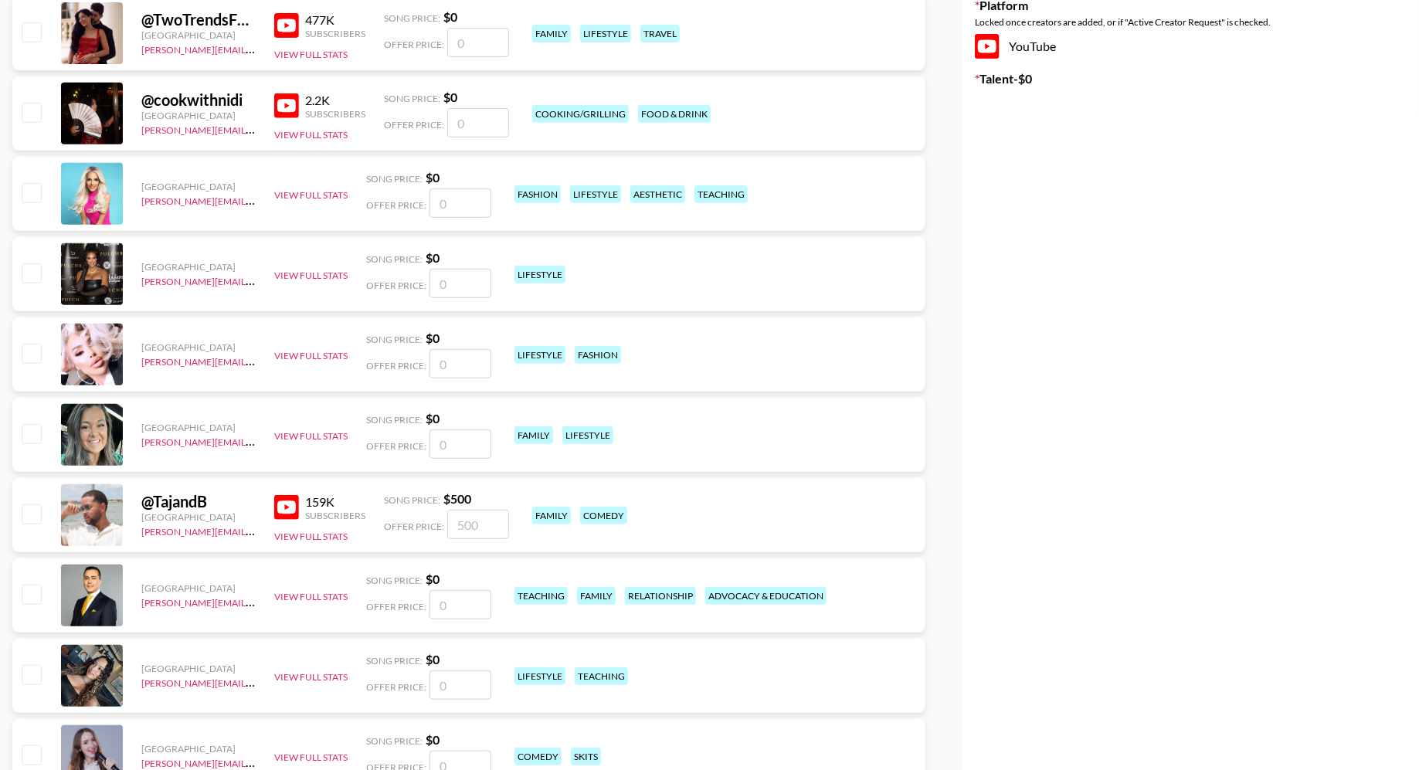
click at [27, 508] on input "checkbox" at bounding box center [31, 514] width 19 height 19
checkbox input "true"
type input "500"
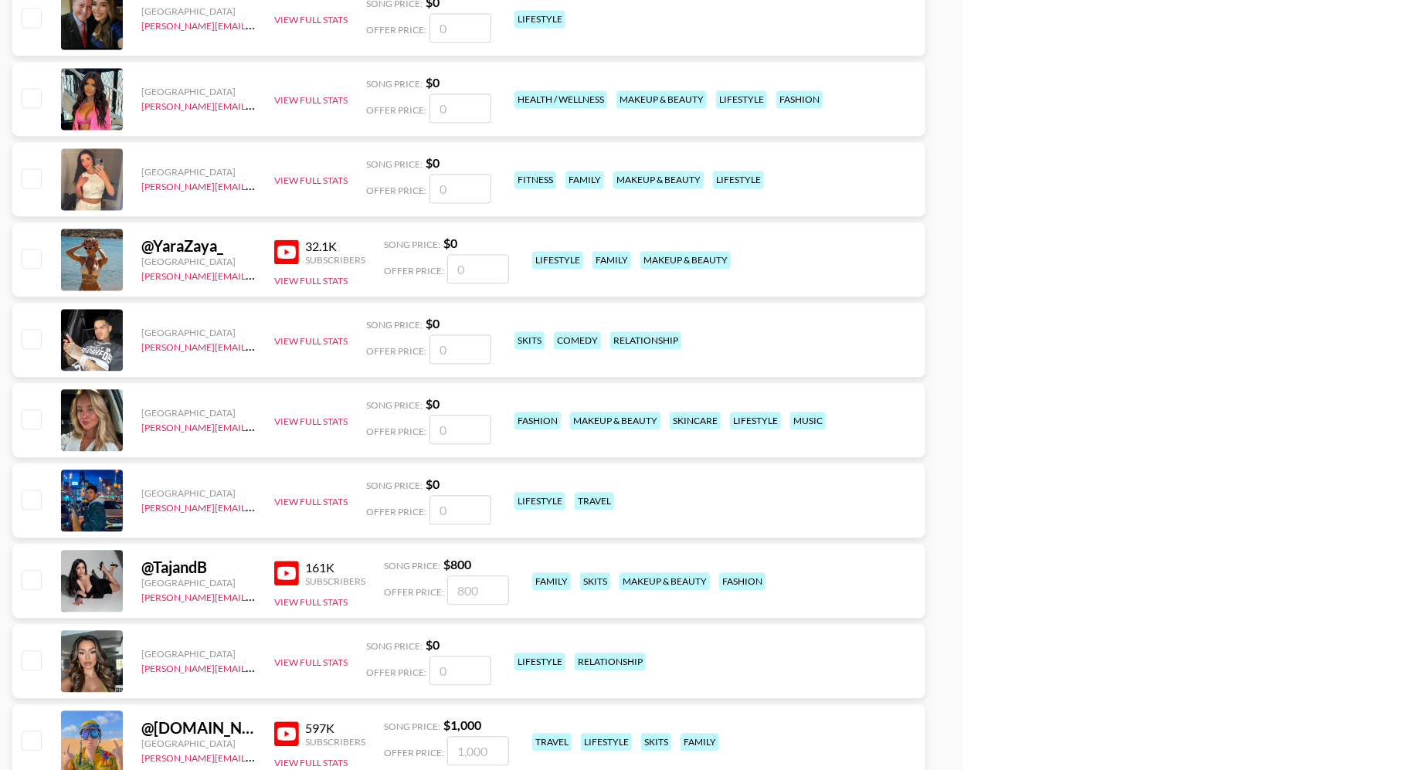
scroll to position [1623, 0]
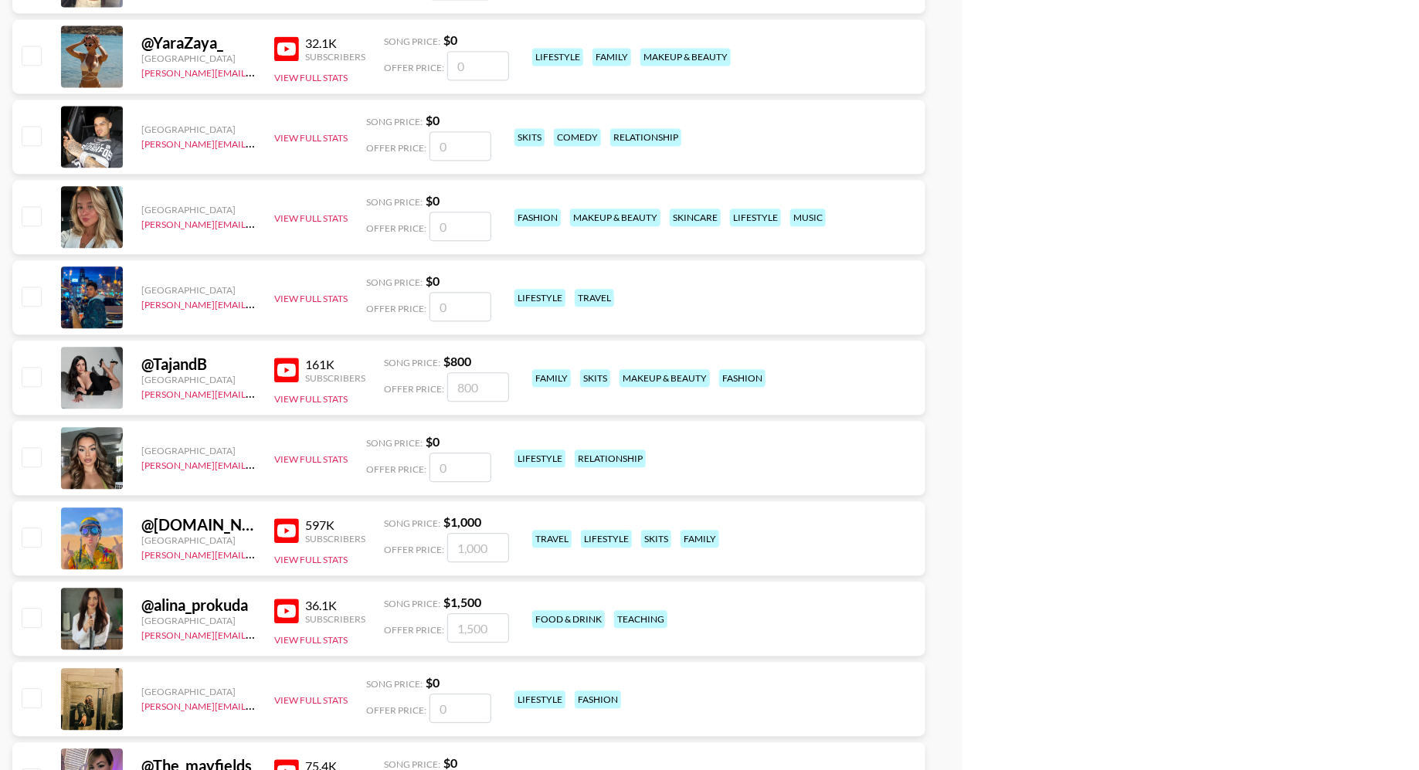
click at [31, 542] on input "checkbox" at bounding box center [31, 537] width 19 height 19
checkbox input "true"
type input "1000"
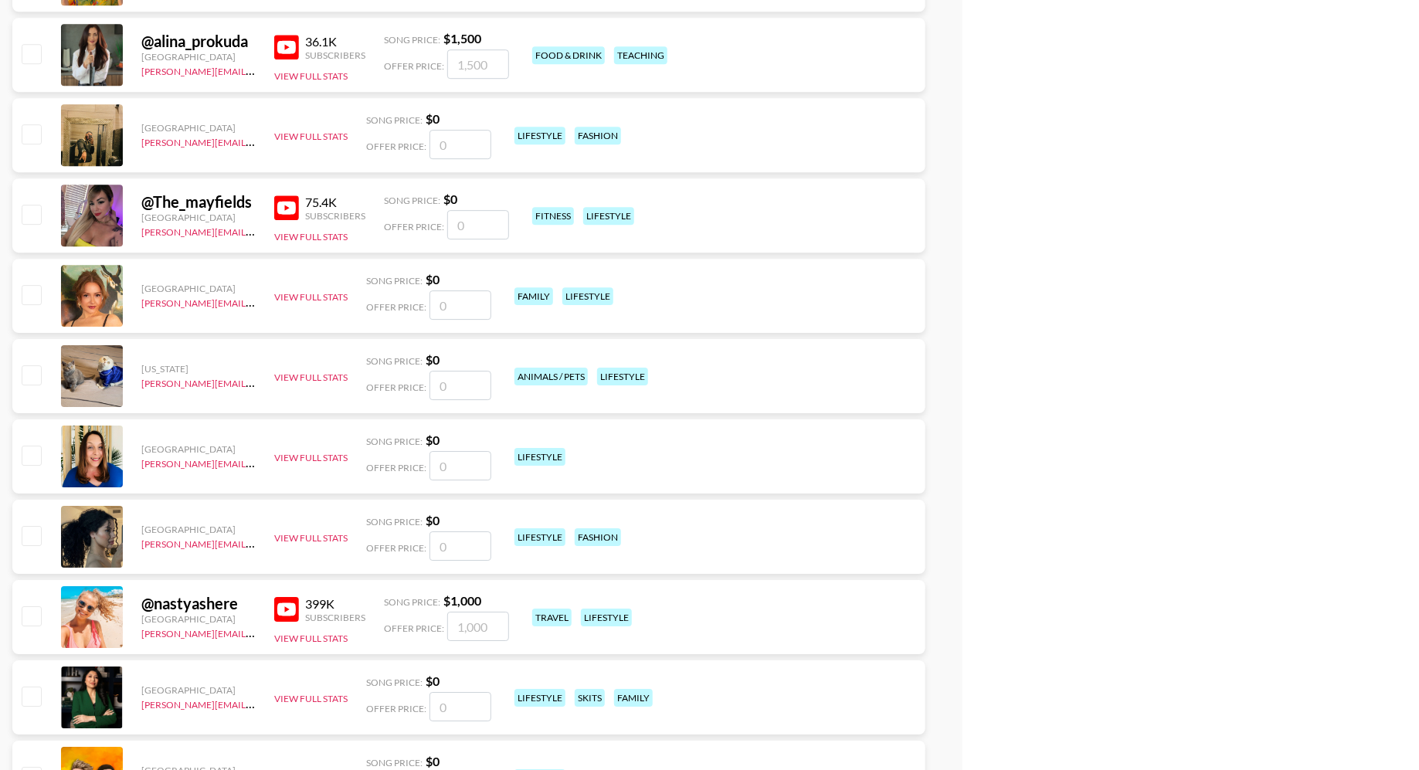
scroll to position [2228, 0]
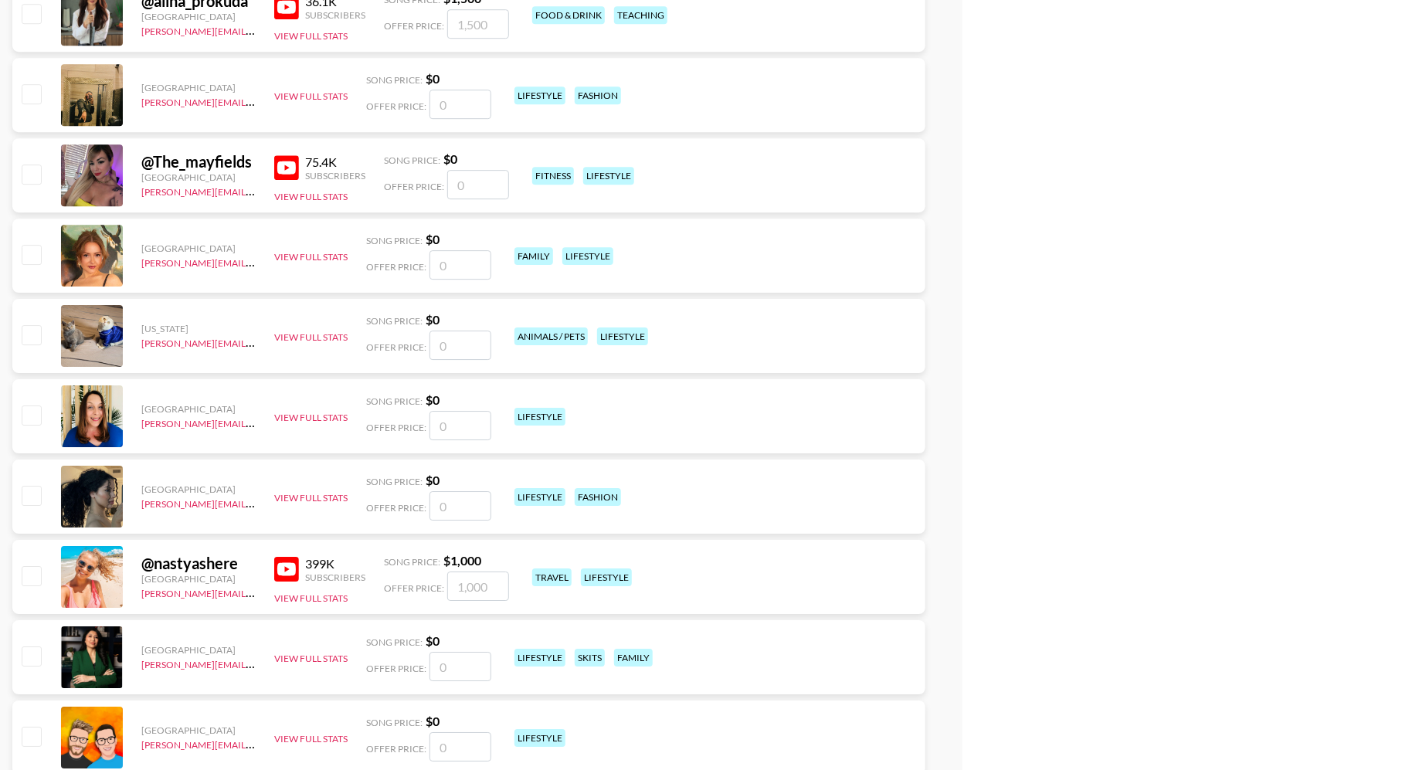
click at [33, 576] on input "checkbox" at bounding box center [31, 575] width 19 height 19
checkbox input "true"
type input "1000"
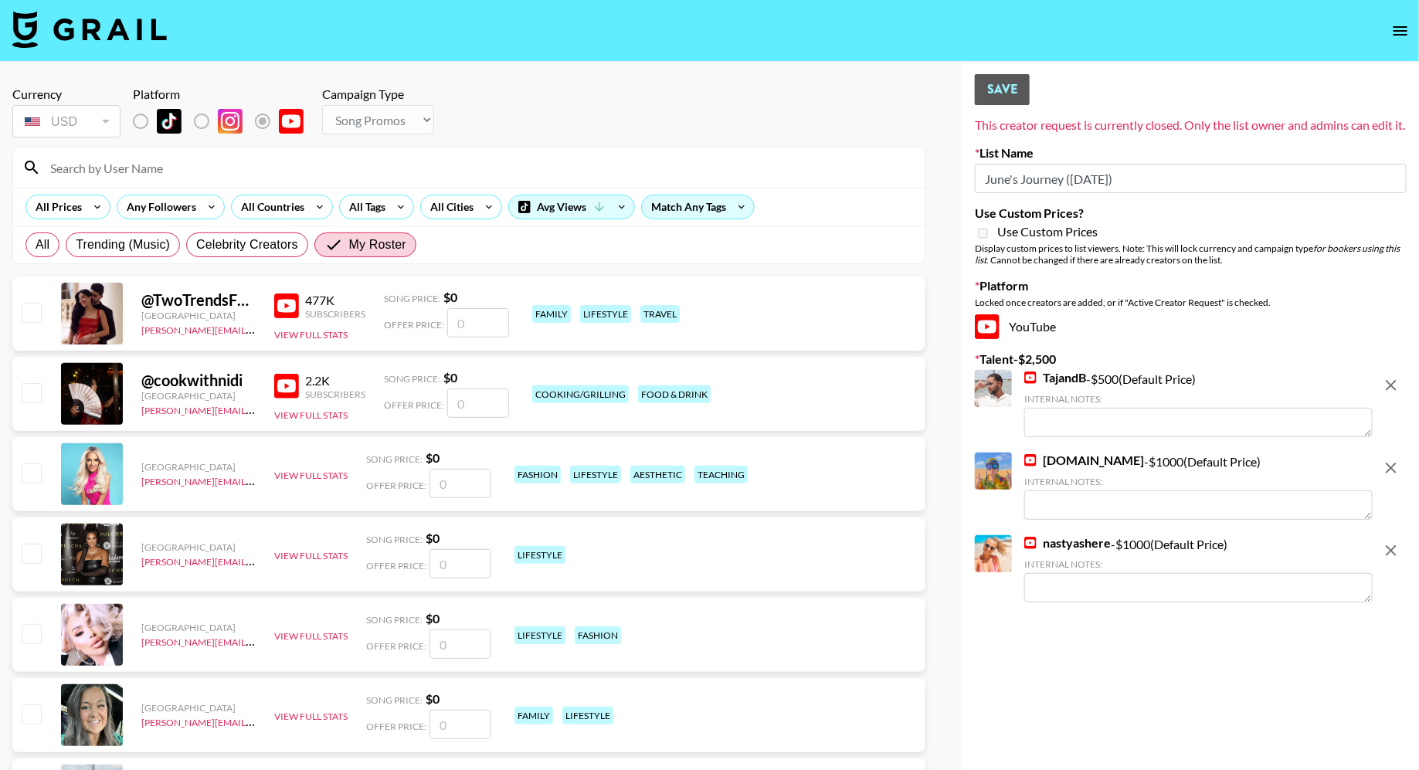
scroll to position [295, 0]
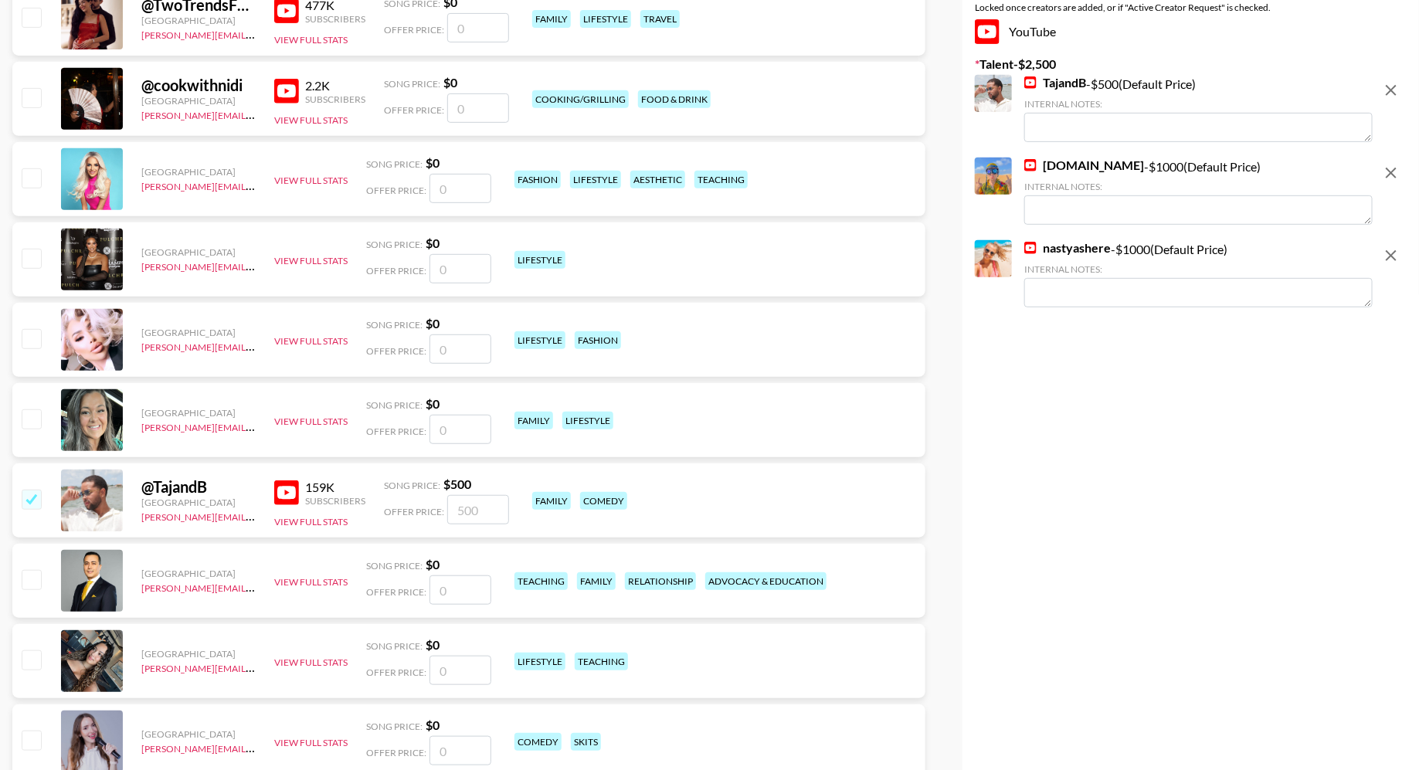
click at [30, 498] on input "checkbox" at bounding box center [31, 499] width 19 height 19
checkbox input "false"
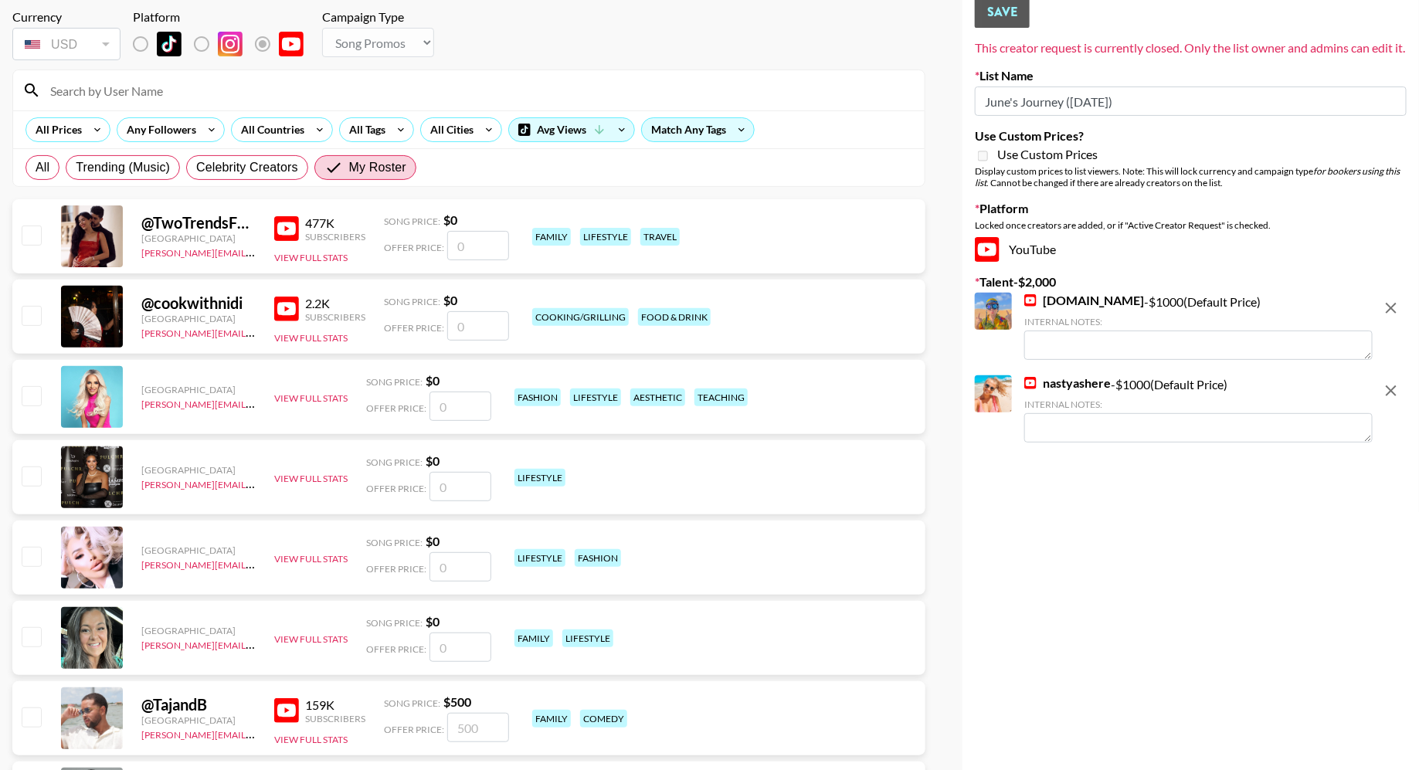
scroll to position [0, 0]
